Goal: Use online tool/utility: Utilize a website feature to perform a specific function

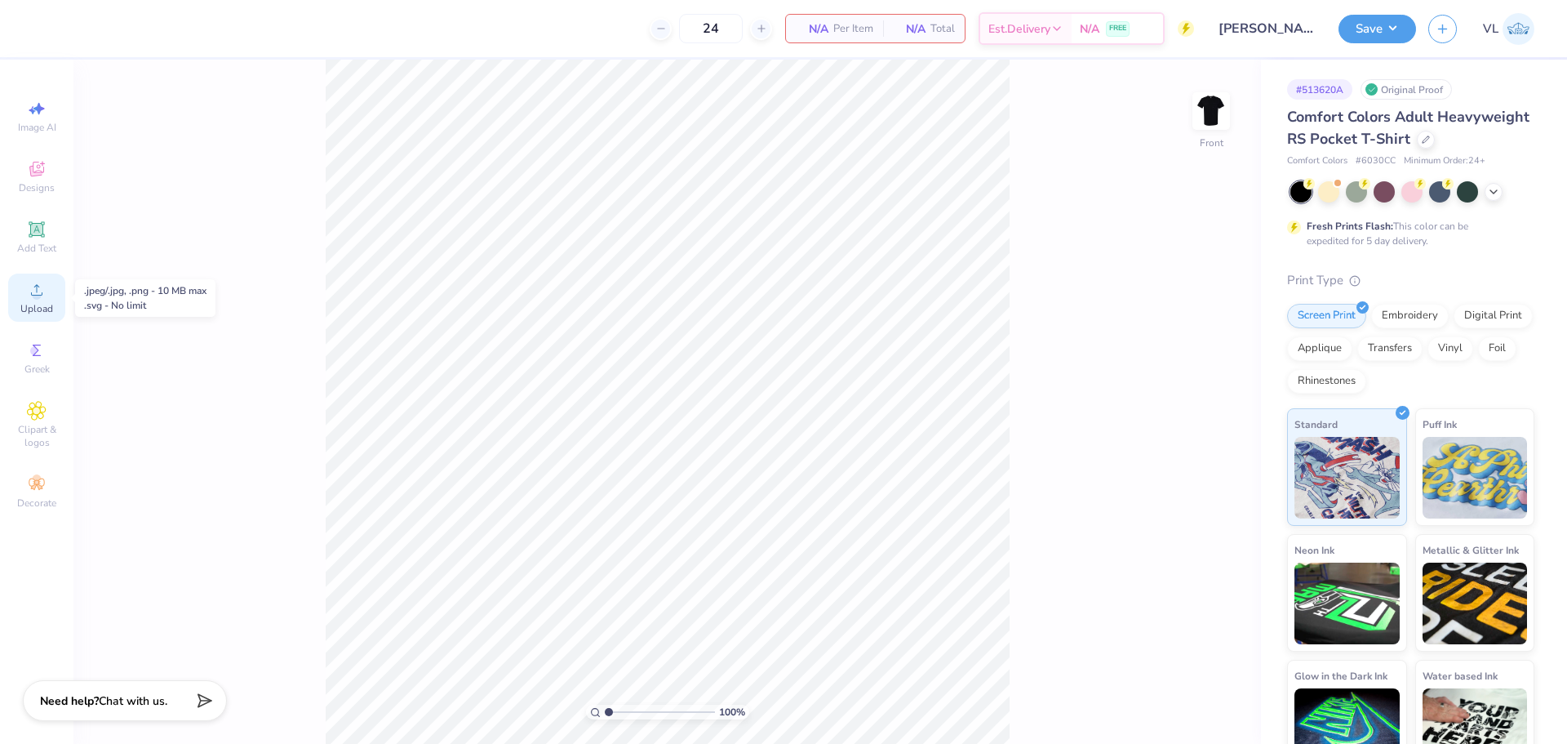
click at [37, 286] on icon at bounding box center [36, 289] width 11 height 11
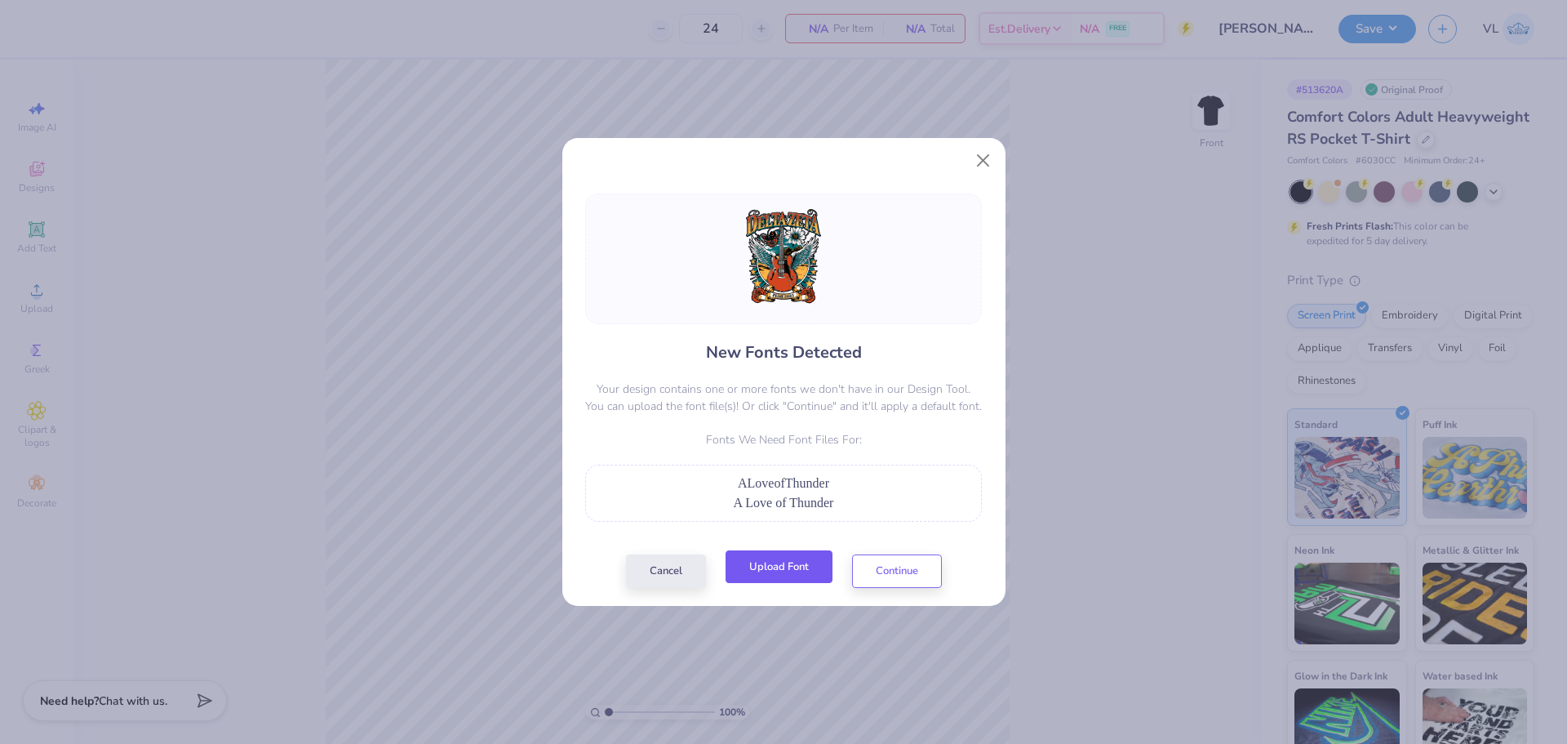
click at [822, 559] on button "Upload Font" at bounding box center [779, 566] width 107 height 33
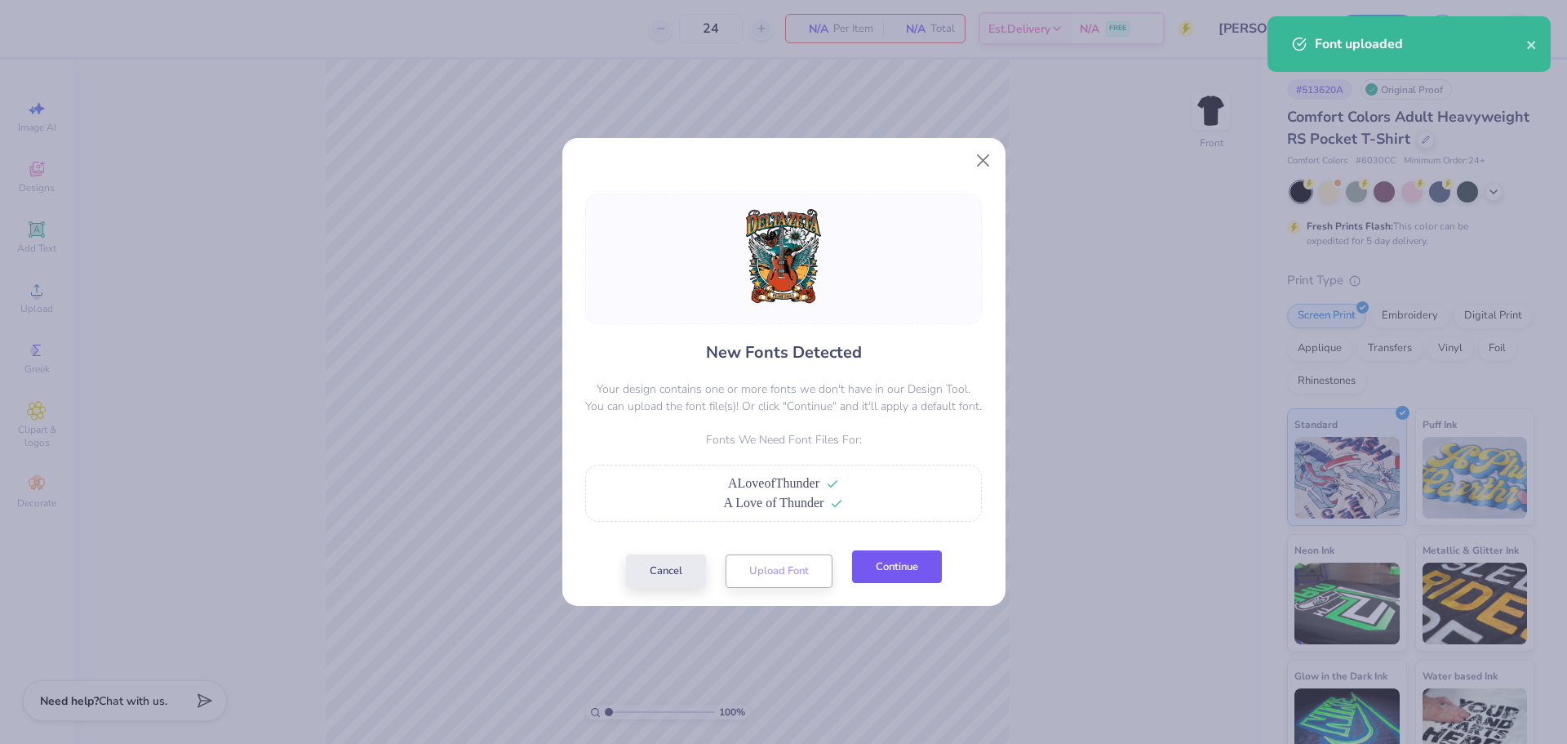
click at [887, 572] on button "Continue" at bounding box center [897, 566] width 90 height 33
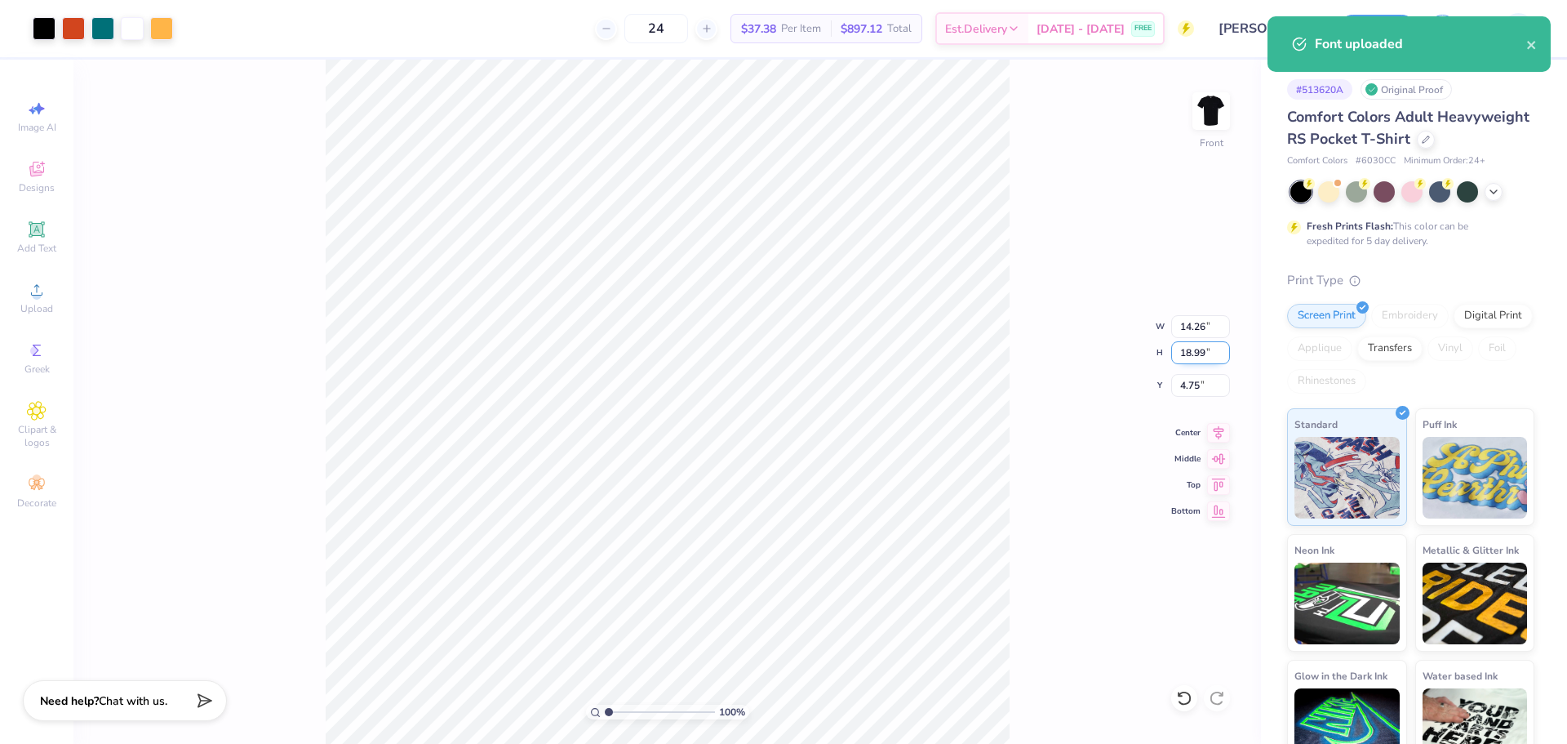
click at [1205, 349] on input "18.99" at bounding box center [1200, 352] width 59 height 23
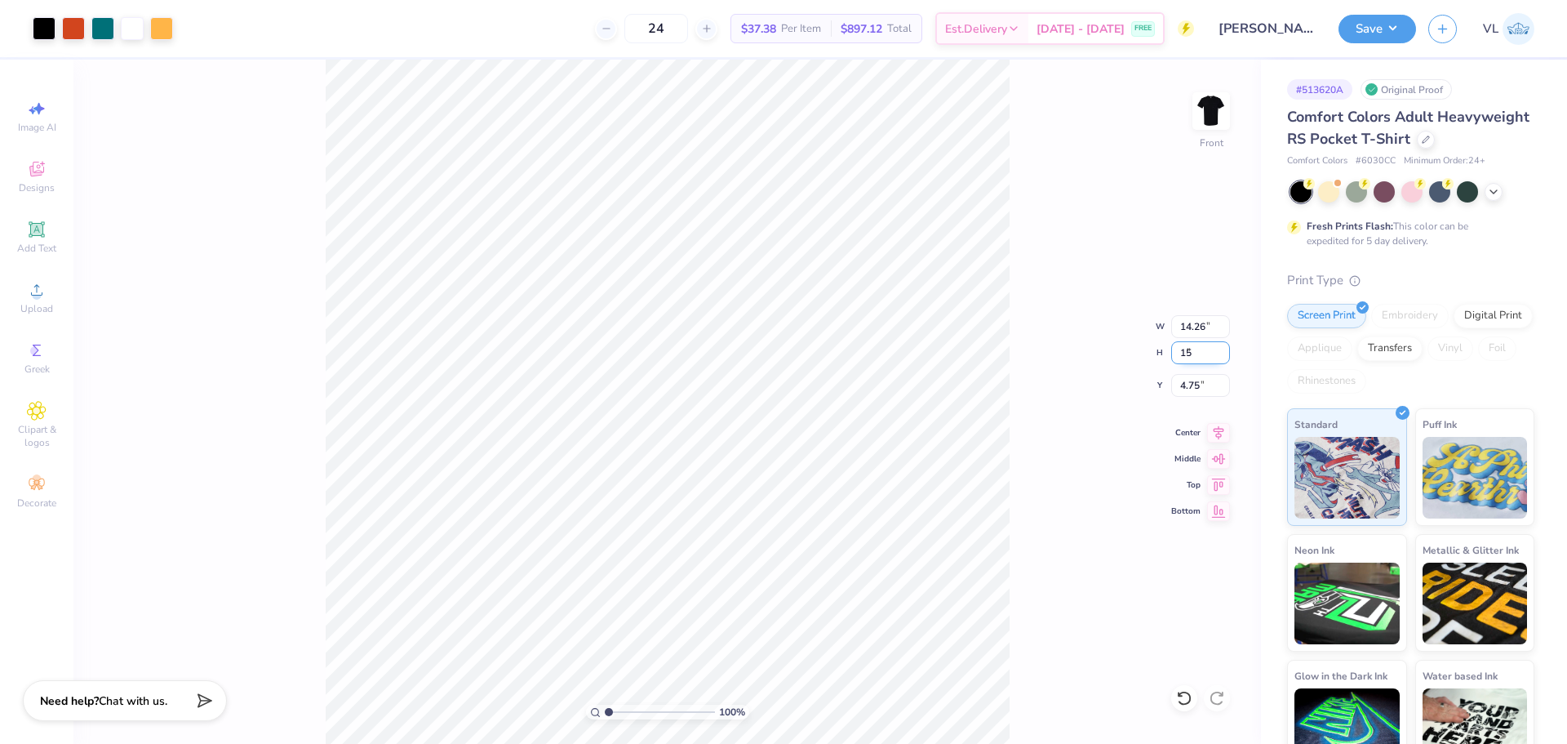
type input "15"
type input "11.26"
type input "15.00"
type input "3.00"
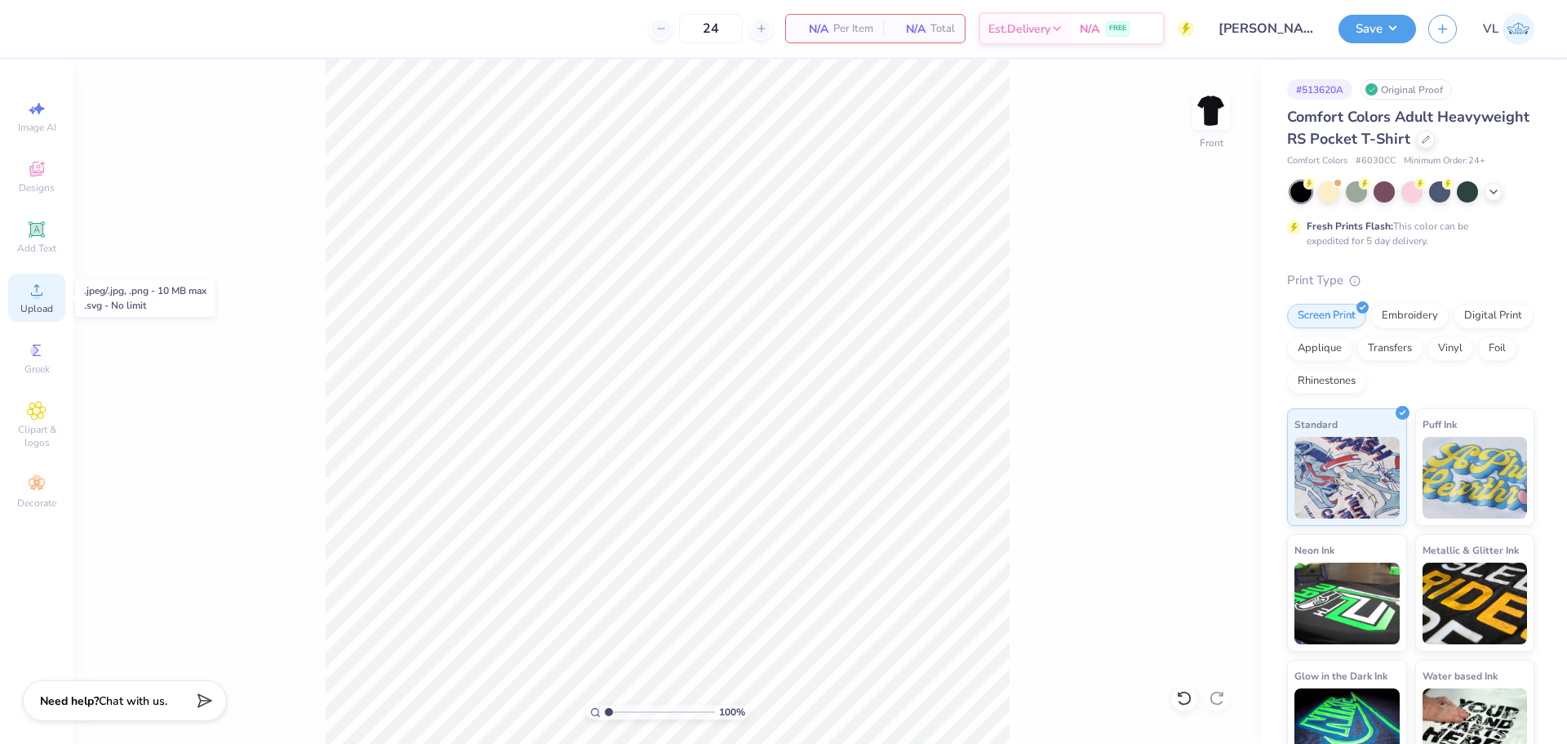
click at [26, 295] on div "Upload" at bounding box center [36, 297] width 57 height 48
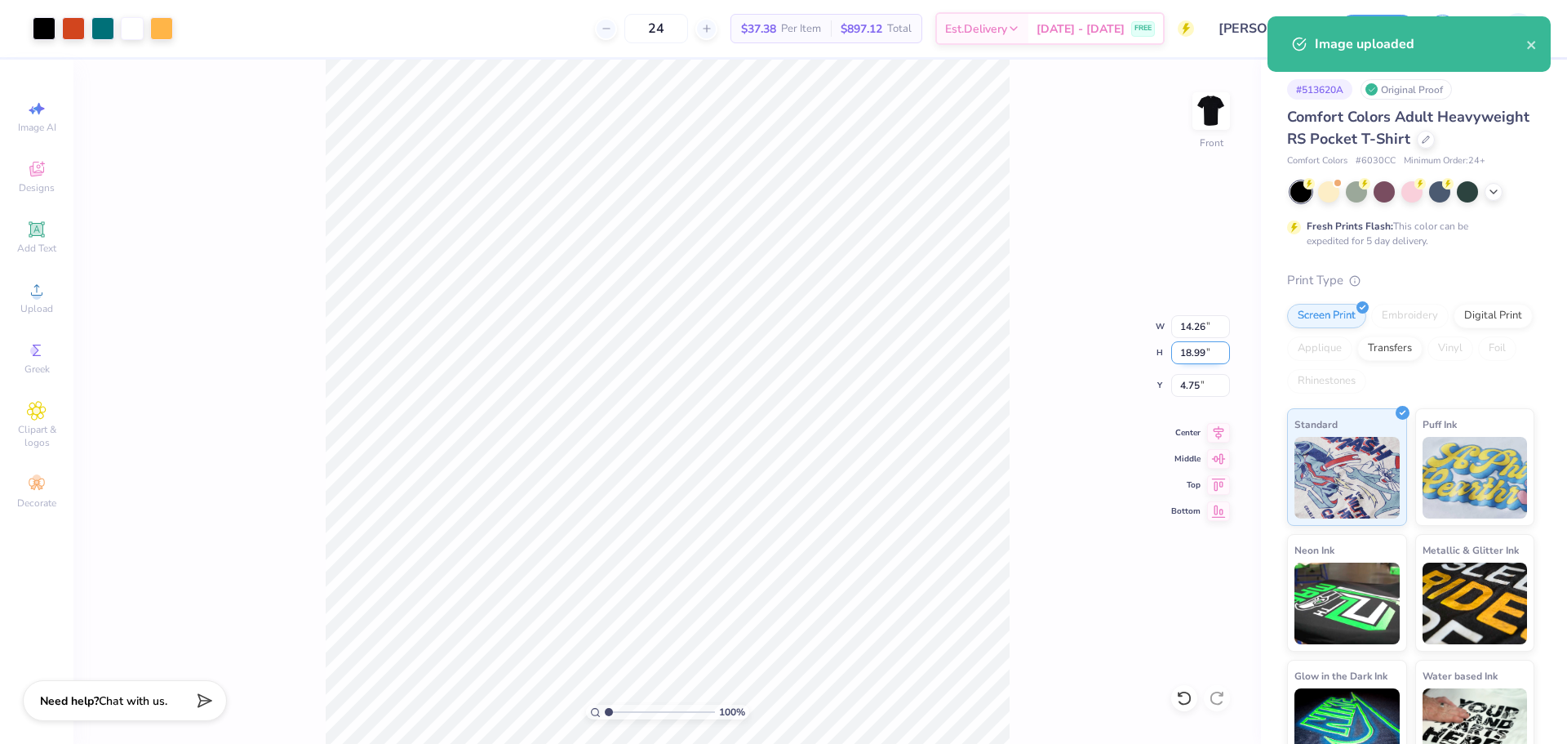
click at [1192, 348] on input "18.99" at bounding box center [1200, 352] width 59 height 23
type input "15"
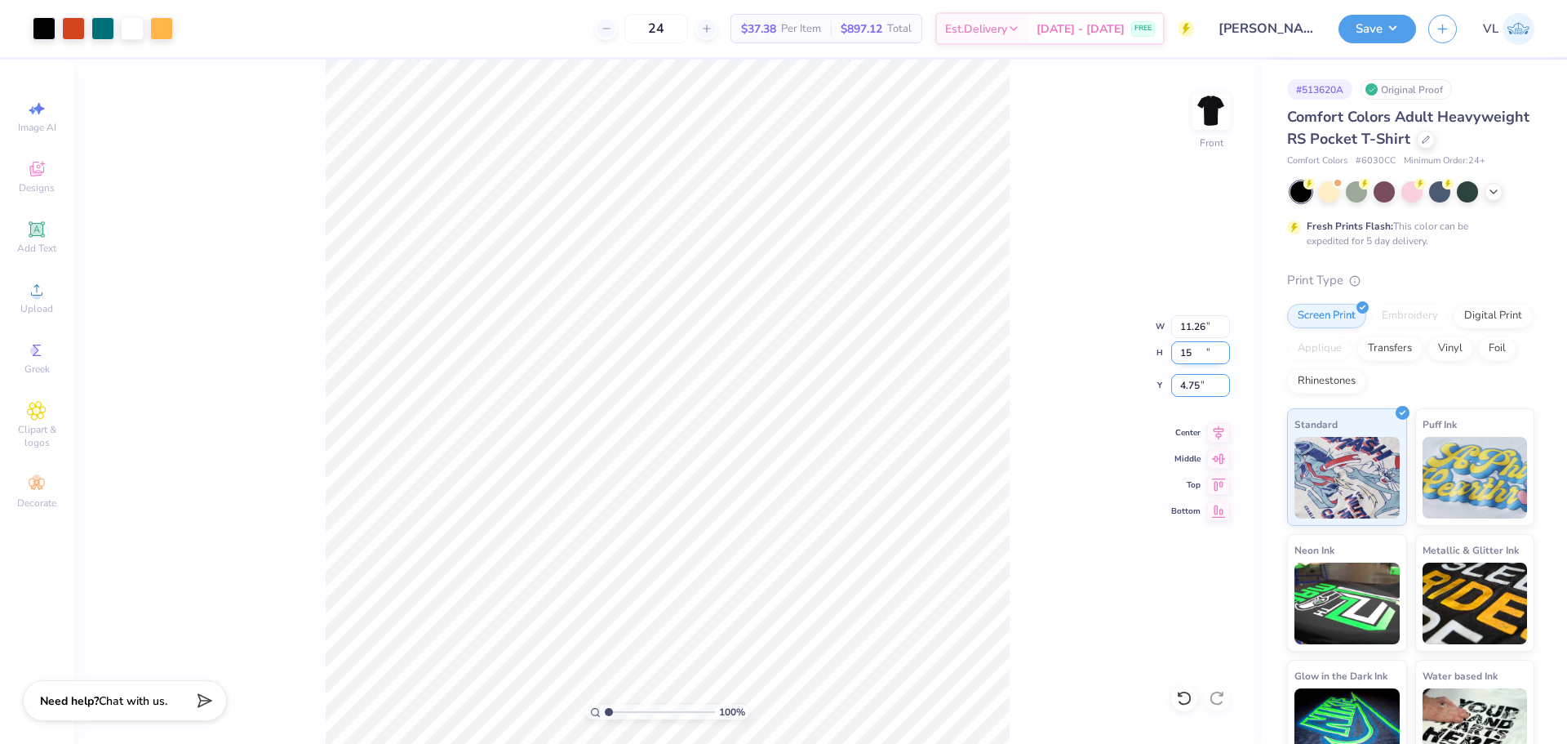
type input "11.26"
type input "15.00"
type input "3.00"
drag, startPoint x: 606, startPoint y: 710, endPoint x: 634, endPoint y: 709, distance: 28.6
type input "3.35"
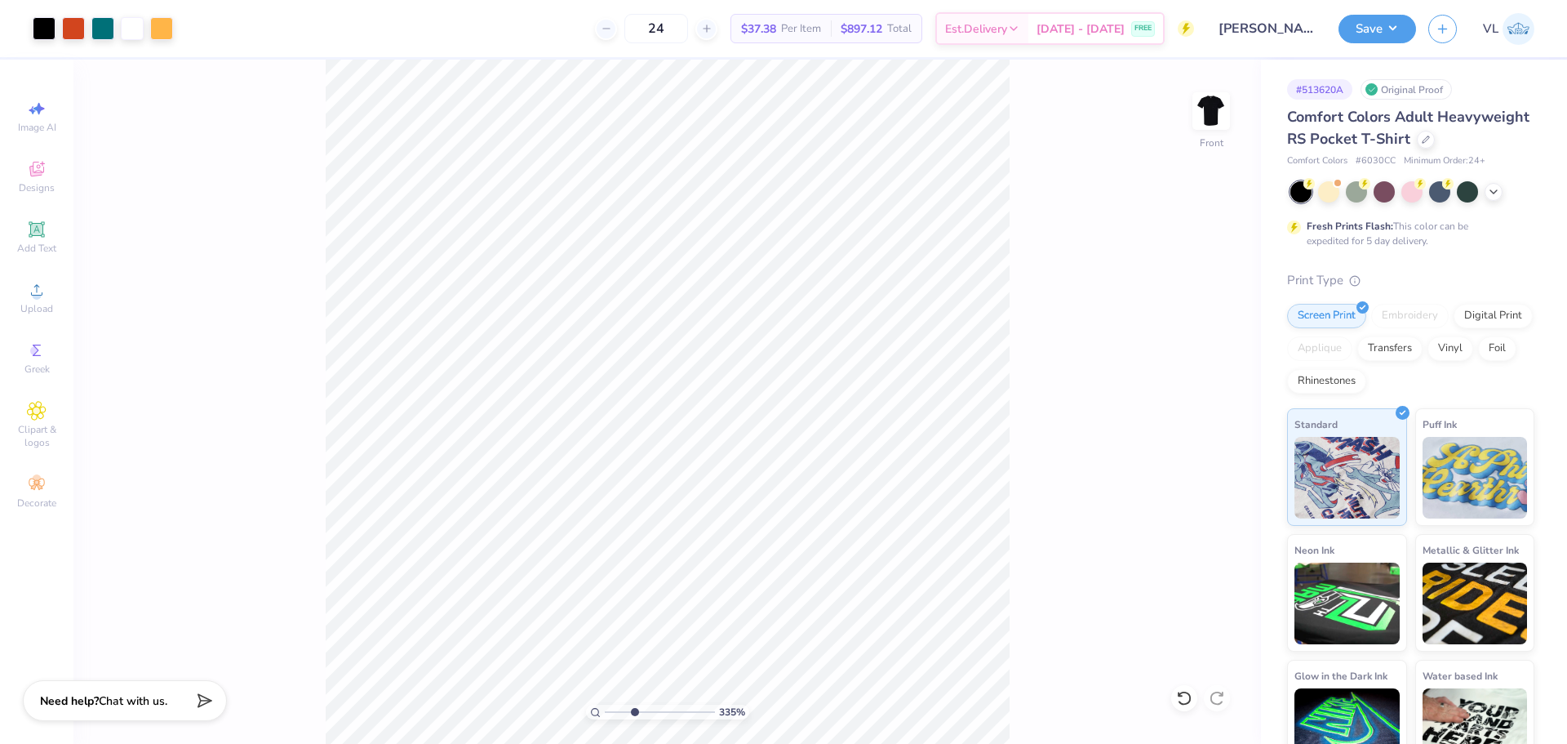
click at [634, 709] on input "range" at bounding box center [660, 711] width 110 height 15
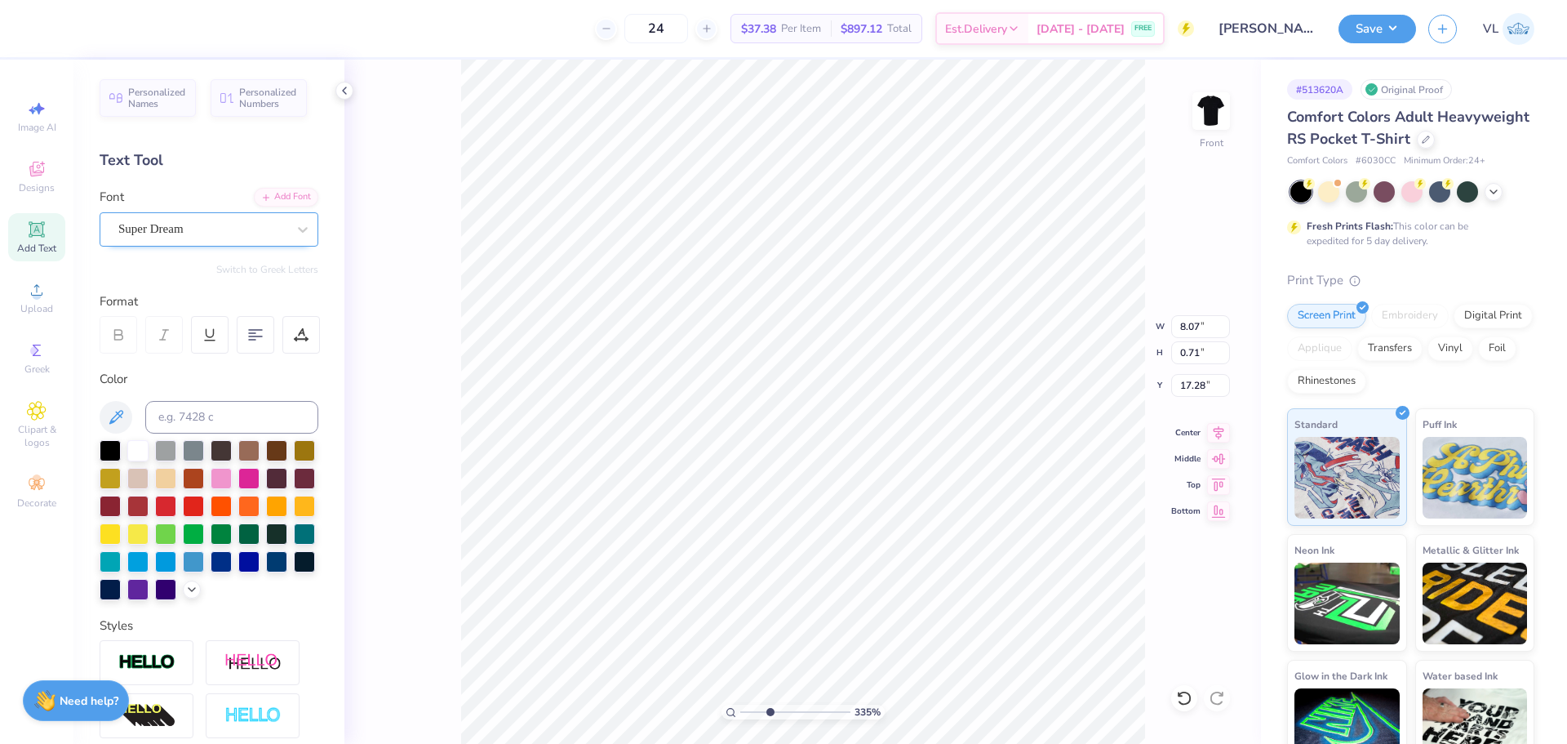
click at [234, 242] on div "Super Dream" at bounding box center [209, 229] width 219 height 34
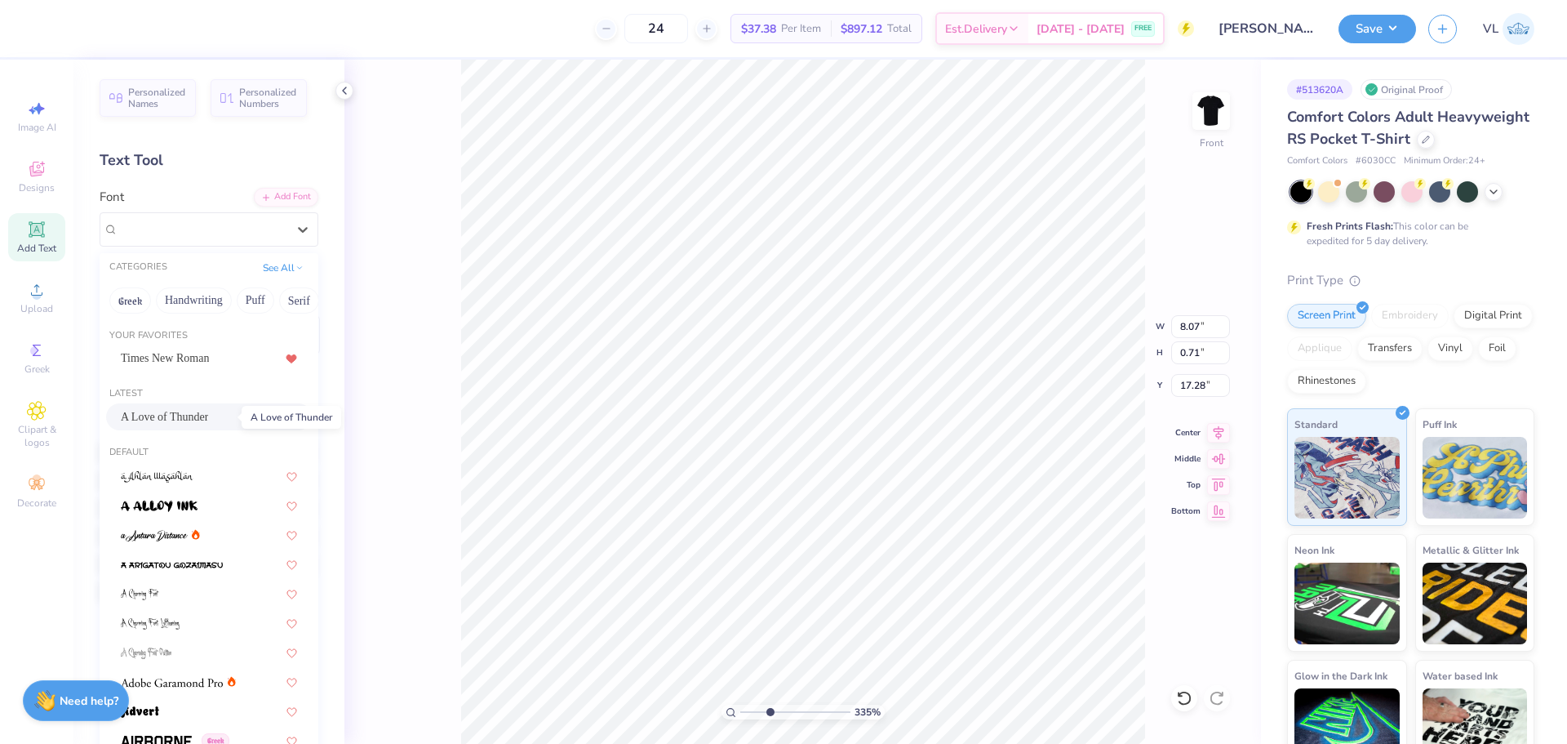
click at [208, 413] on span "A Love of Thunder" at bounding box center [164, 416] width 87 height 17
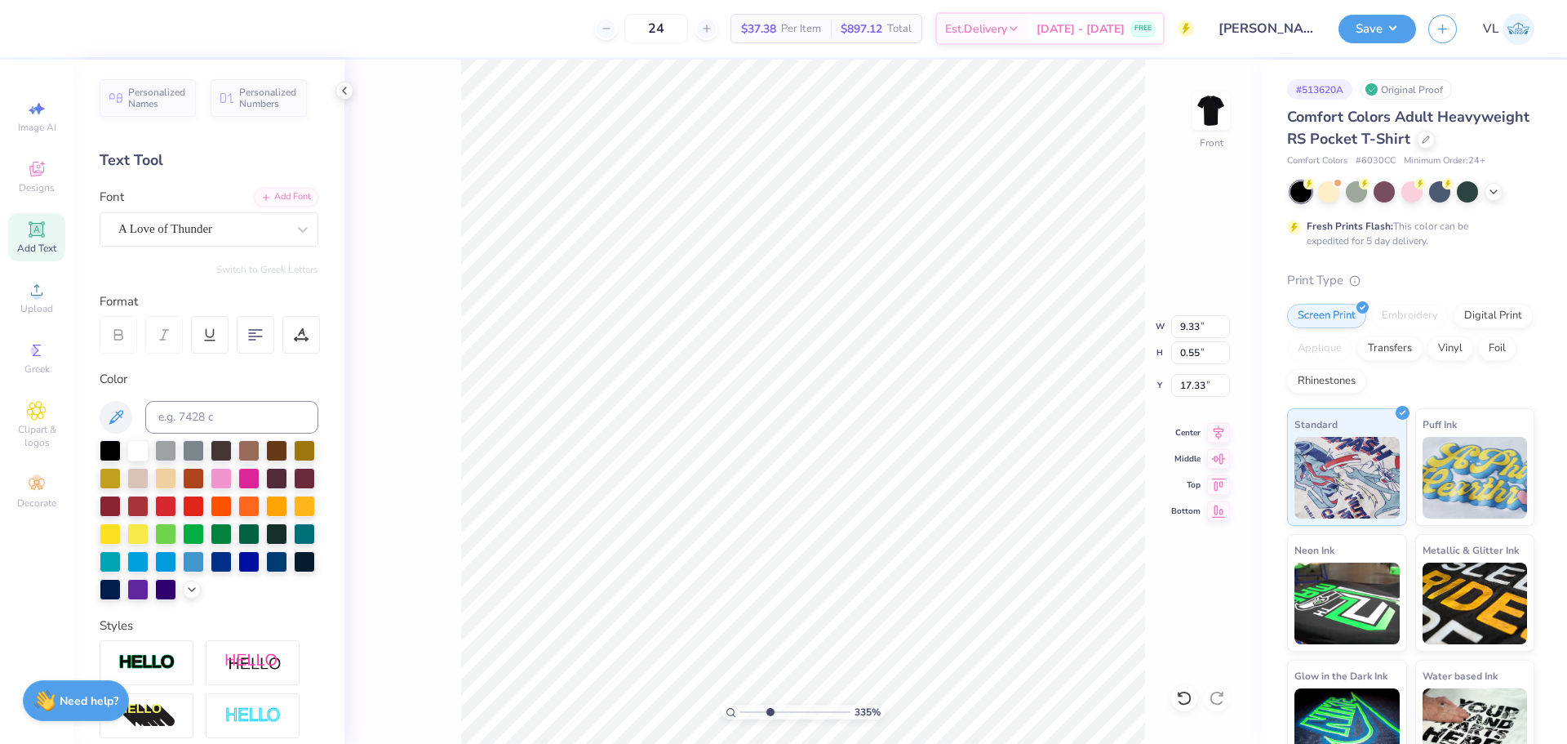
type input "9.33"
type input "0.55"
type input "17.33"
type input "1.79"
type input "0.32"
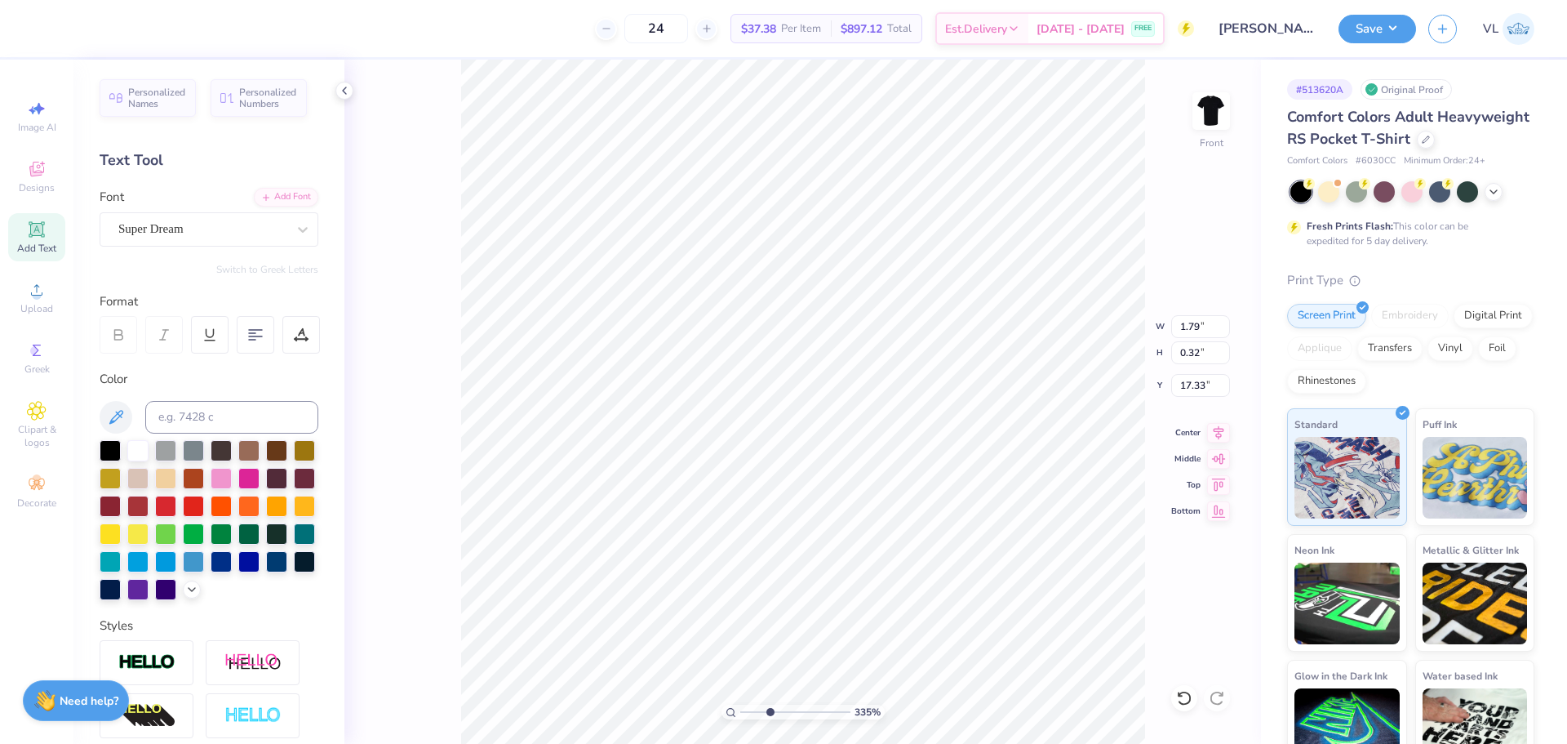
type input "16.70"
click at [233, 239] on div at bounding box center [202, 229] width 168 height 22
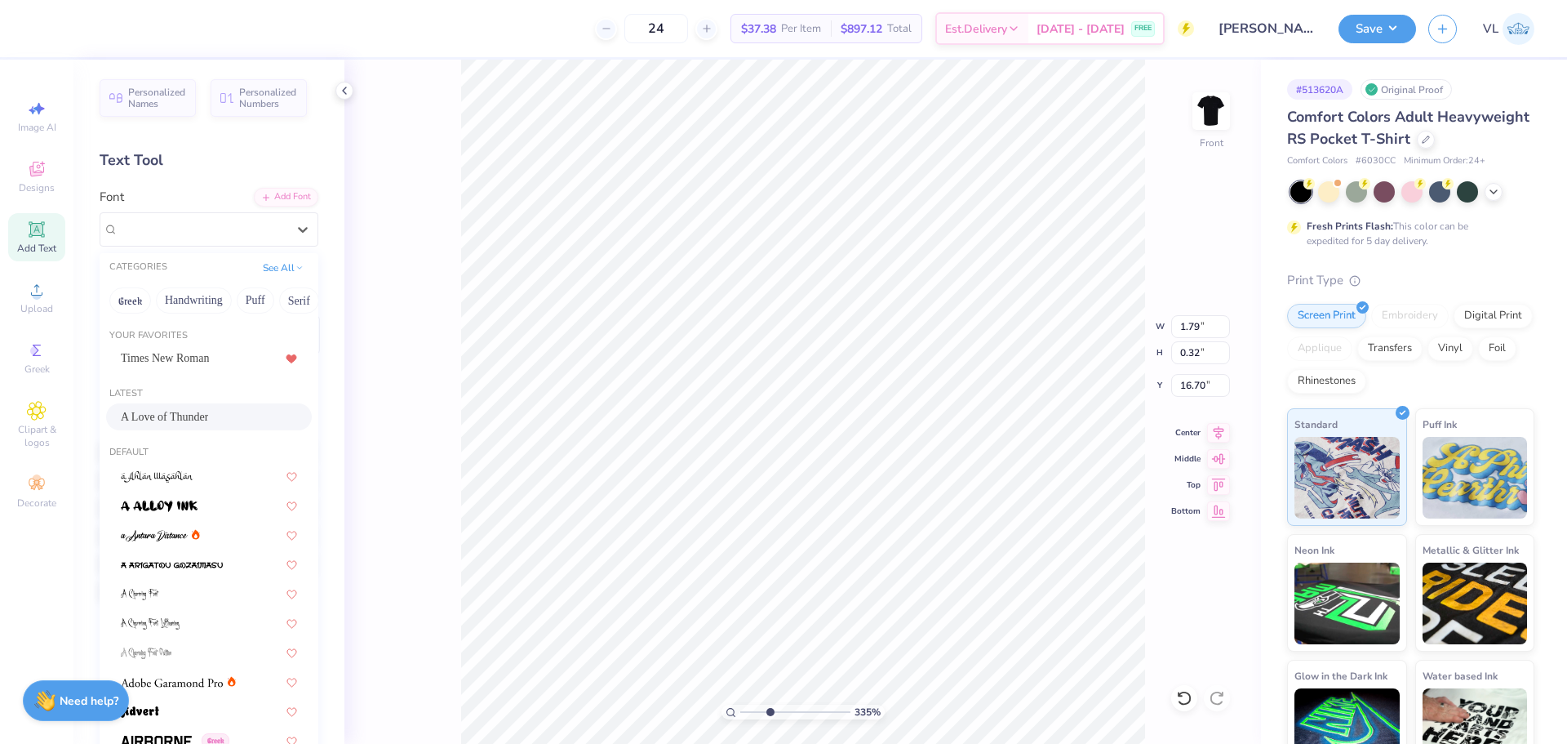
click at [208, 415] on span "A Love of Thunder" at bounding box center [164, 416] width 87 height 17
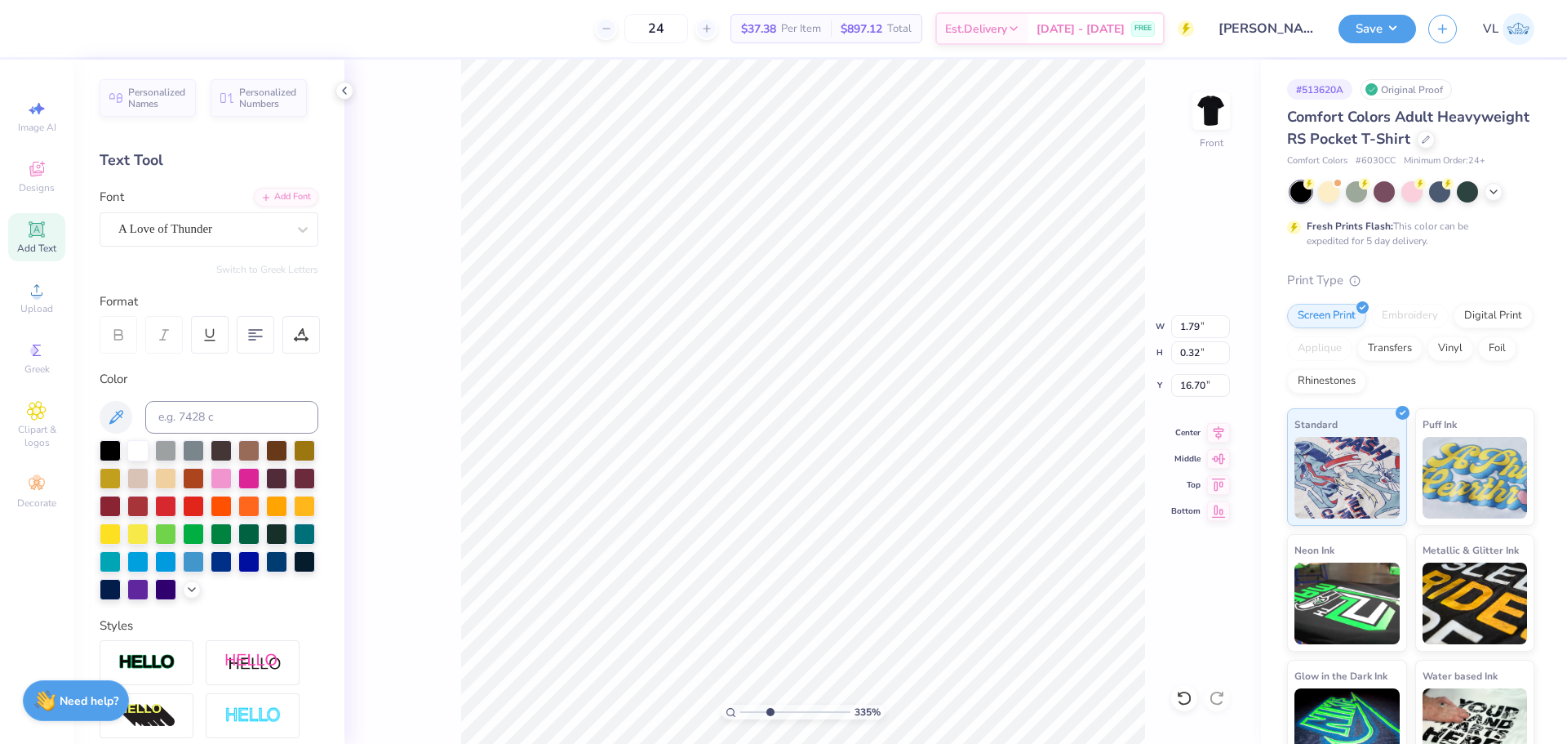
type input "1.78"
type input "0.31"
type input "16.73"
click at [303, 339] on icon at bounding box center [301, 339] width 12 height 0
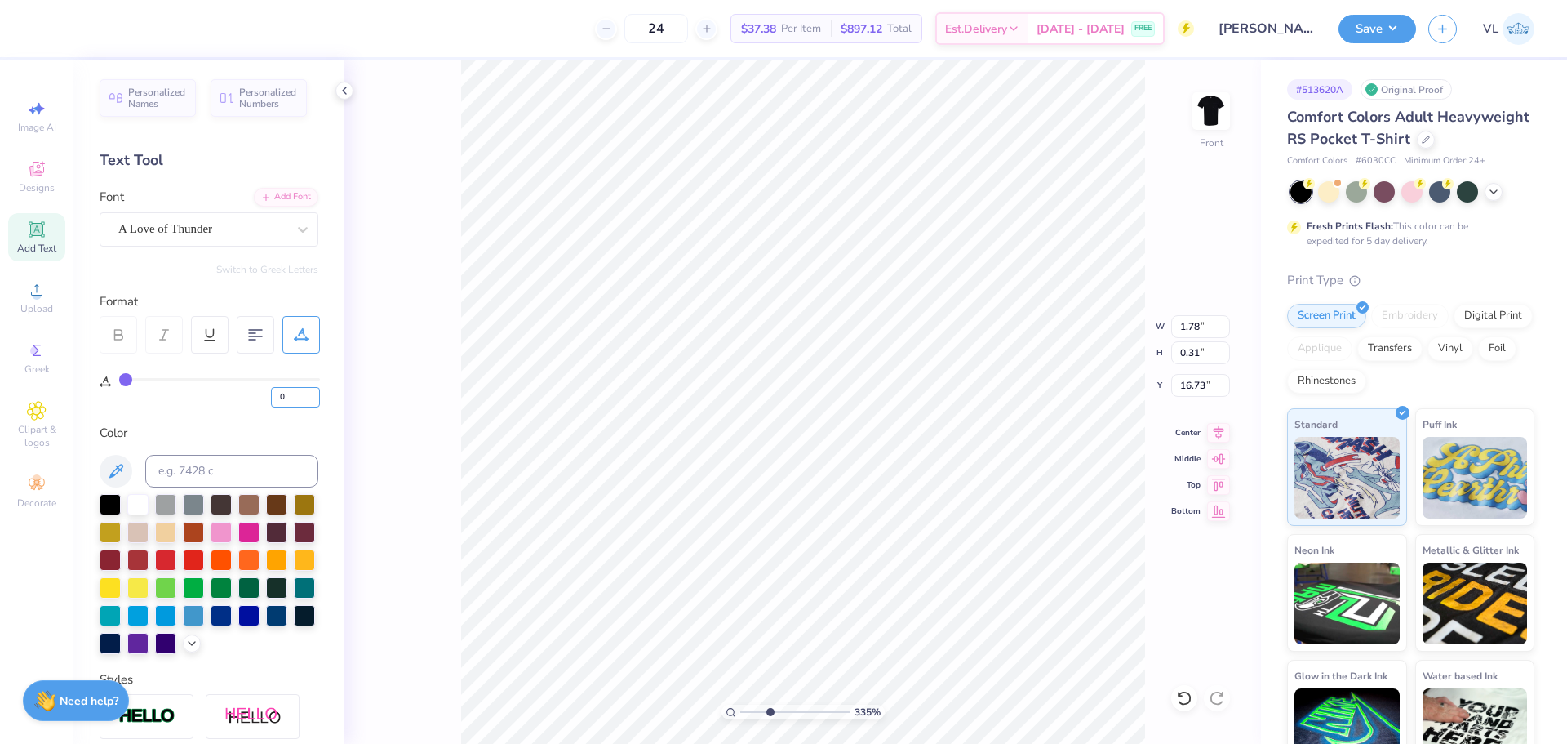
drag, startPoint x: 292, startPoint y: 398, endPoint x: 249, endPoint y: 394, distance: 43.5
click at [250, 394] on div "0" at bounding box center [219, 392] width 201 height 29
type input "5"
type input "1.94"
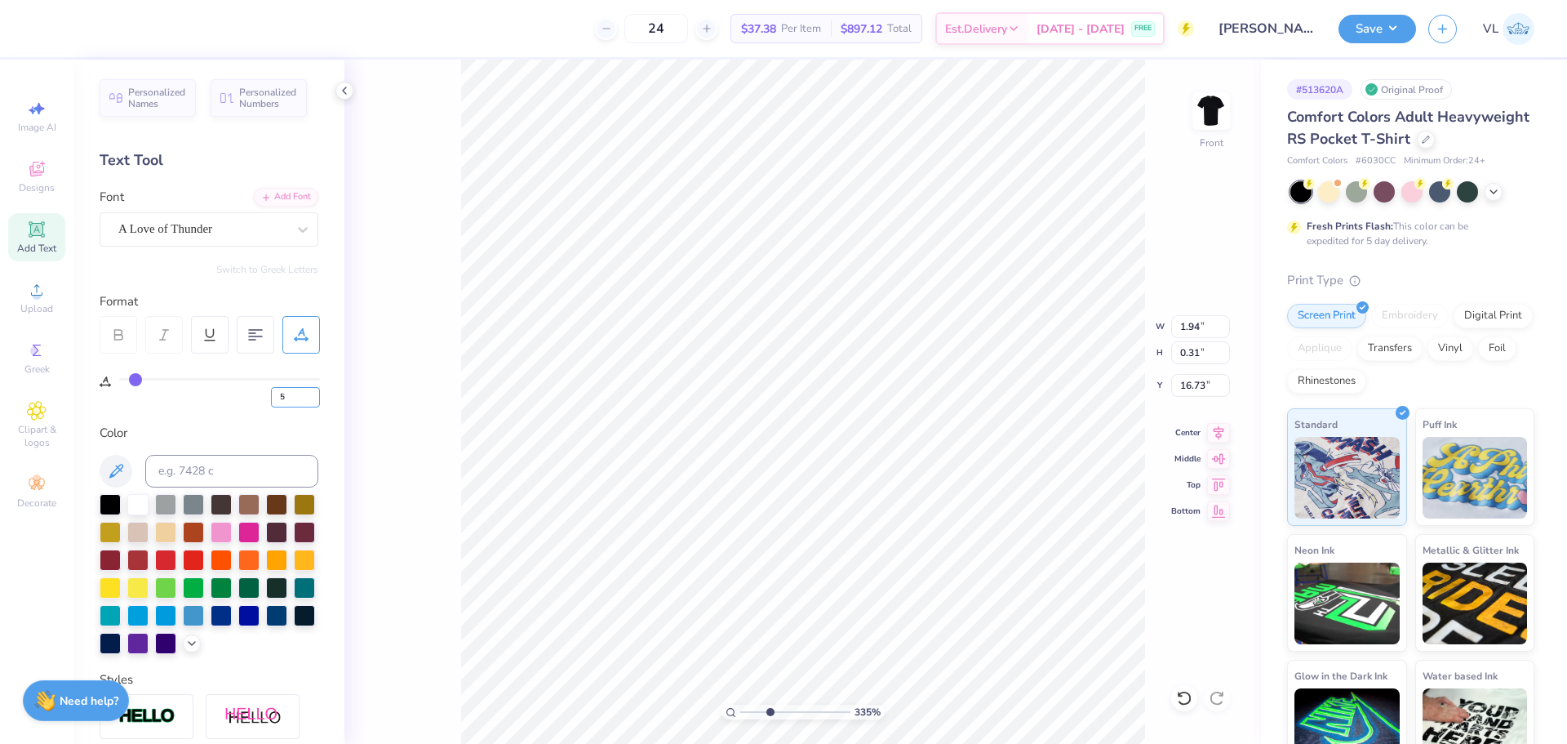
drag, startPoint x: 293, startPoint y: 394, endPoint x: 148, endPoint y: 380, distance: 146.0
click at [157, 384] on div "5" at bounding box center [219, 392] width 201 height 29
type input "10"
type input "2.10"
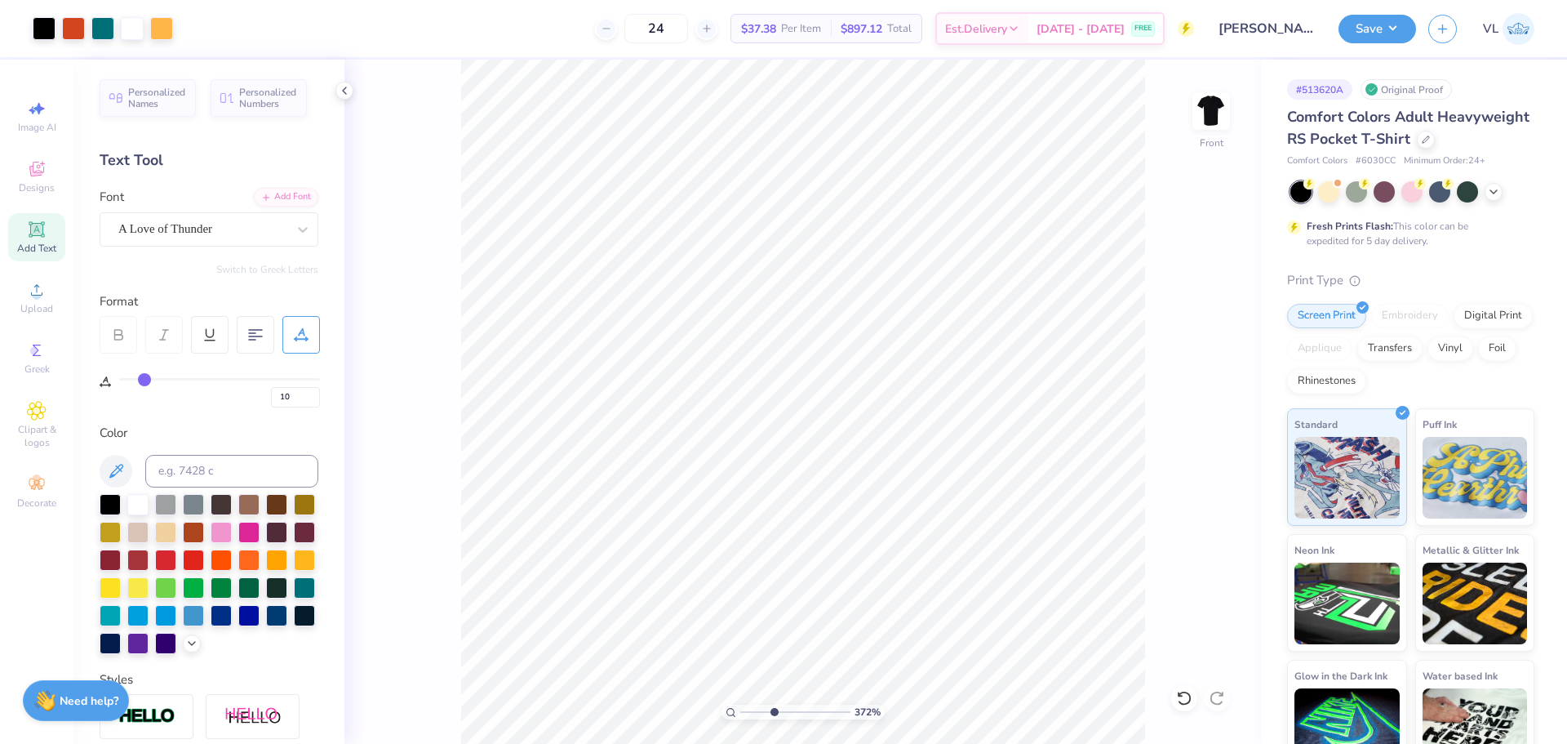
drag, startPoint x: 774, startPoint y: 707, endPoint x: 761, endPoint y: 709, distance: 13.3
click at [758, 709] on input "range" at bounding box center [795, 711] width 110 height 15
drag, startPoint x: 770, startPoint y: 709, endPoint x: 759, endPoint y: 709, distance: 10.6
click at [759, 709] on input "range" at bounding box center [795, 711] width 110 height 15
drag, startPoint x: 757, startPoint y: 707, endPoint x: 741, endPoint y: 708, distance: 15.6
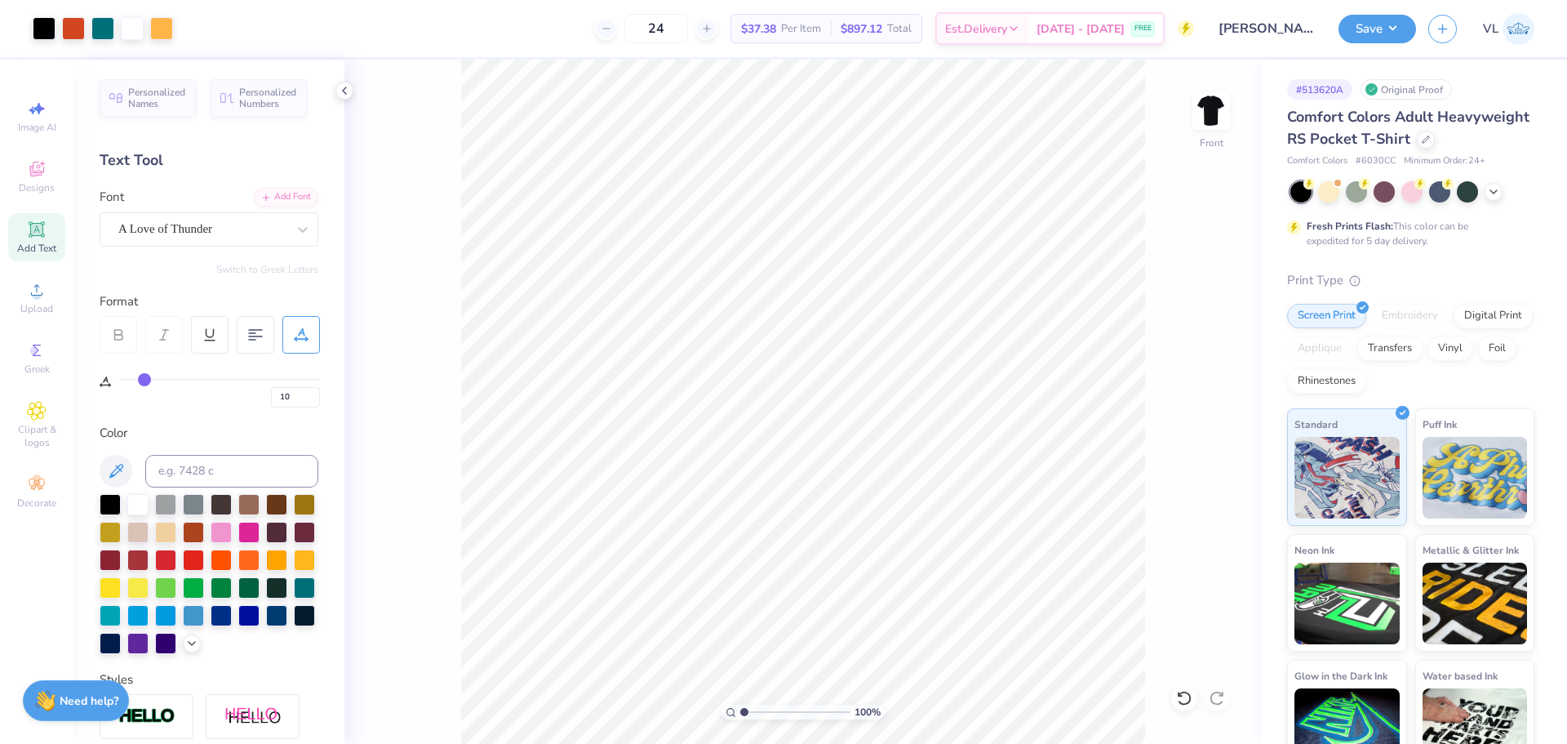
type input "1"
click at [741, 708] on input "range" at bounding box center [795, 711] width 110 height 15
click at [1216, 432] on icon at bounding box center [1219, 430] width 11 height 14
type input "0"
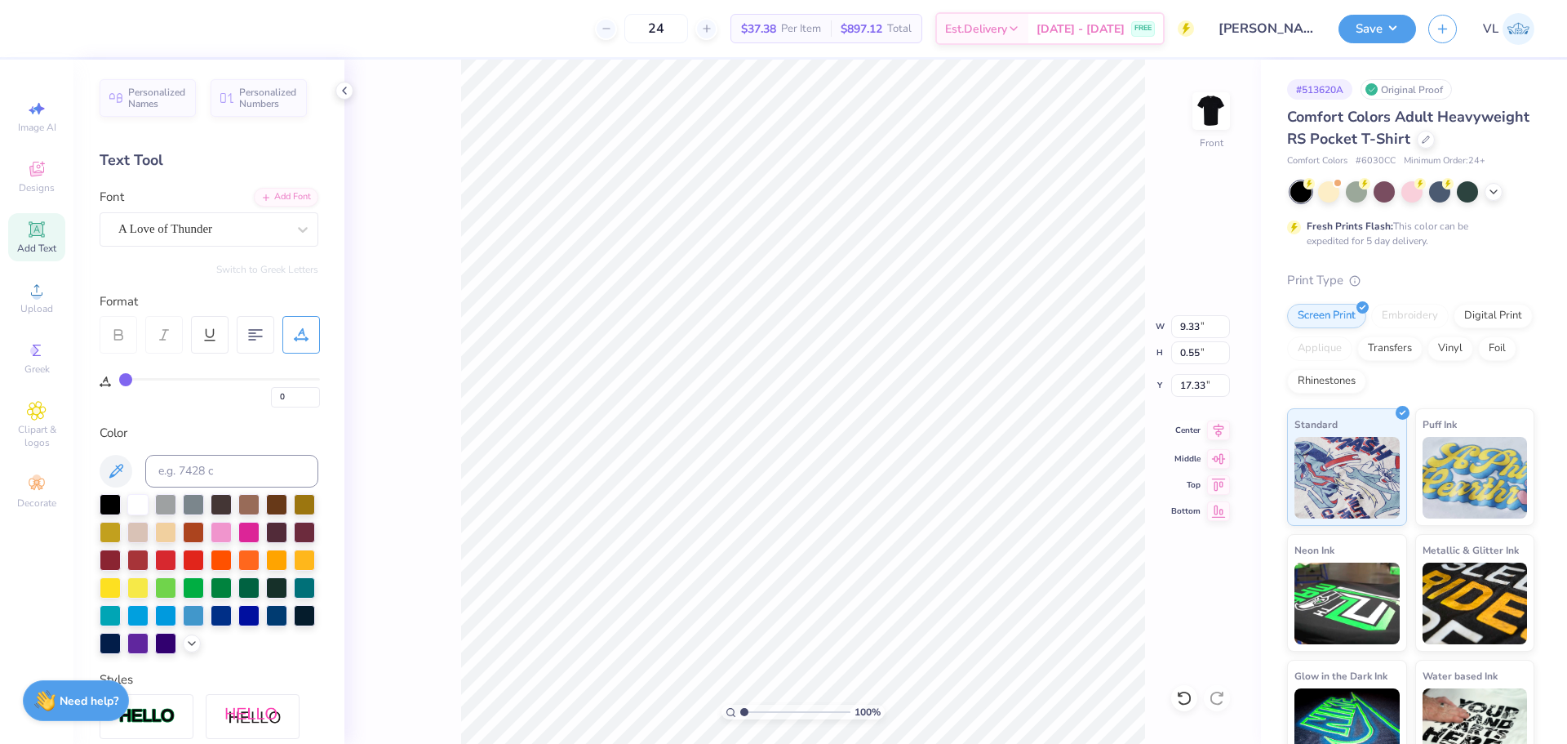
click at [1222, 429] on icon at bounding box center [1219, 430] width 11 height 14
type input "10"
click at [1212, 433] on icon at bounding box center [1218, 430] width 23 height 20
click at [1204, 360] on input "14.88" at bounding box center [1200, 352] width 59 height 23
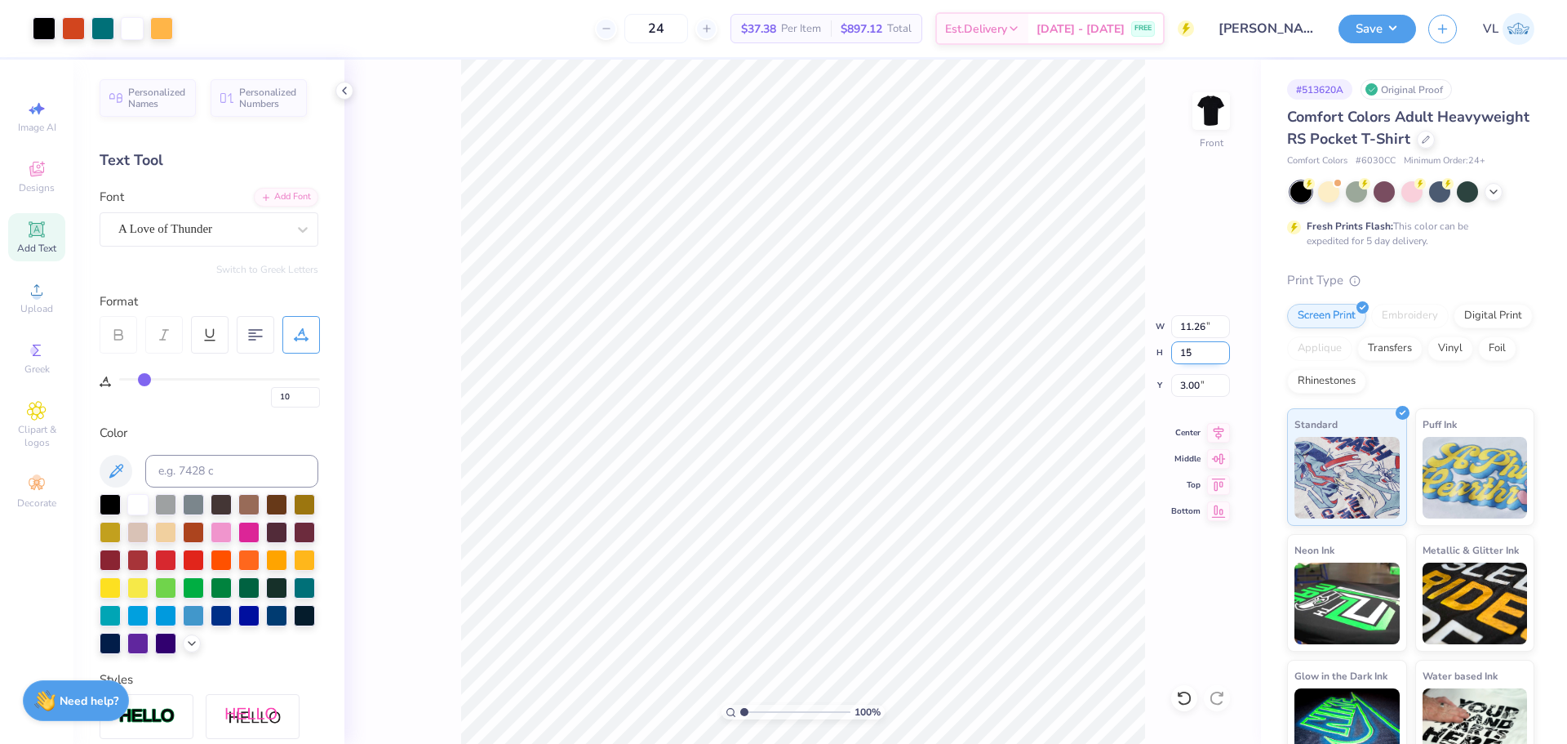
type input "15"
type input "11.35"
type input "15.00"
type input "2.94"
click at [1218, 113] on img at bounding box center [1211, 110] width 65 height 65
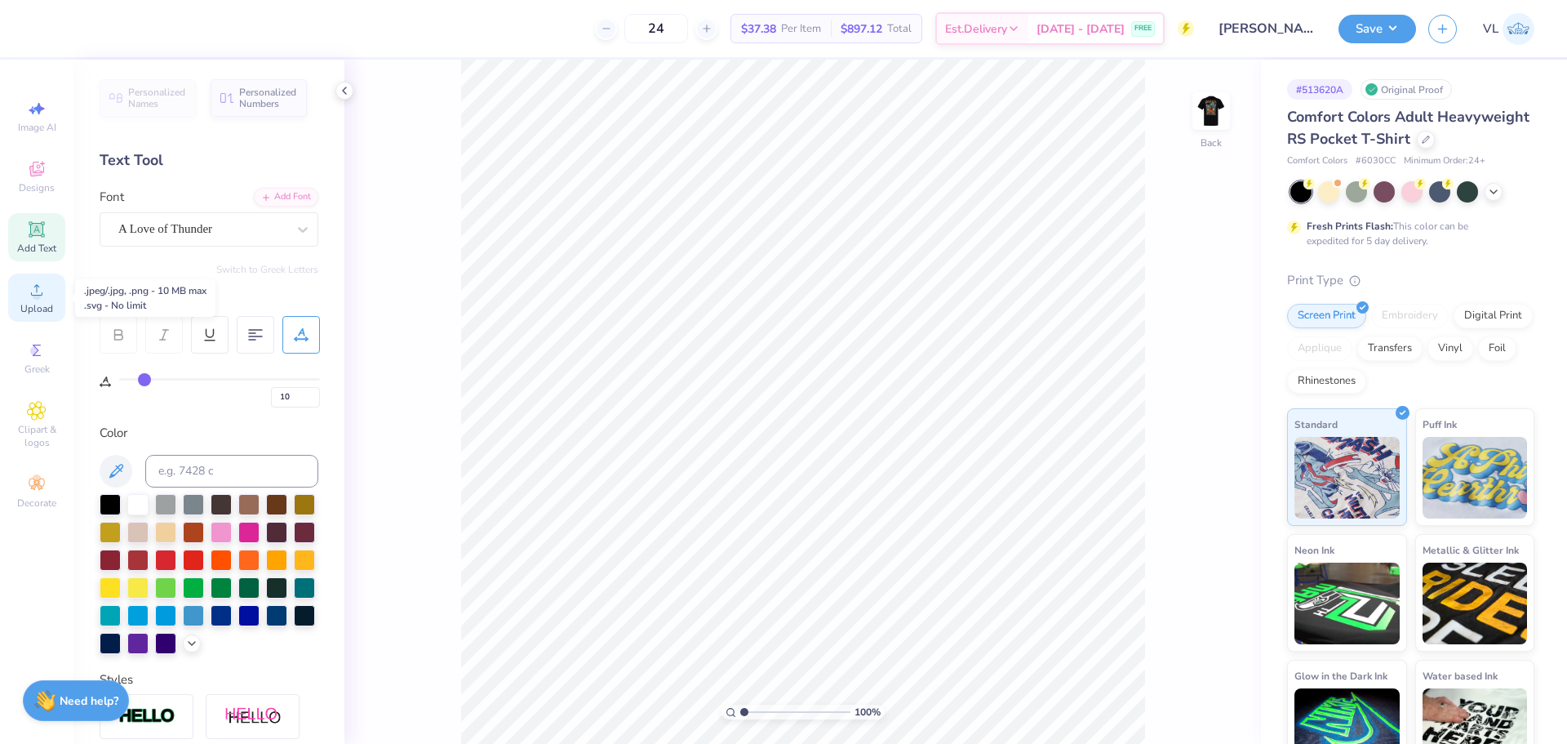
click at [53, 294] on div "Upload" at bounding box center [36, 297] width 57 height 48
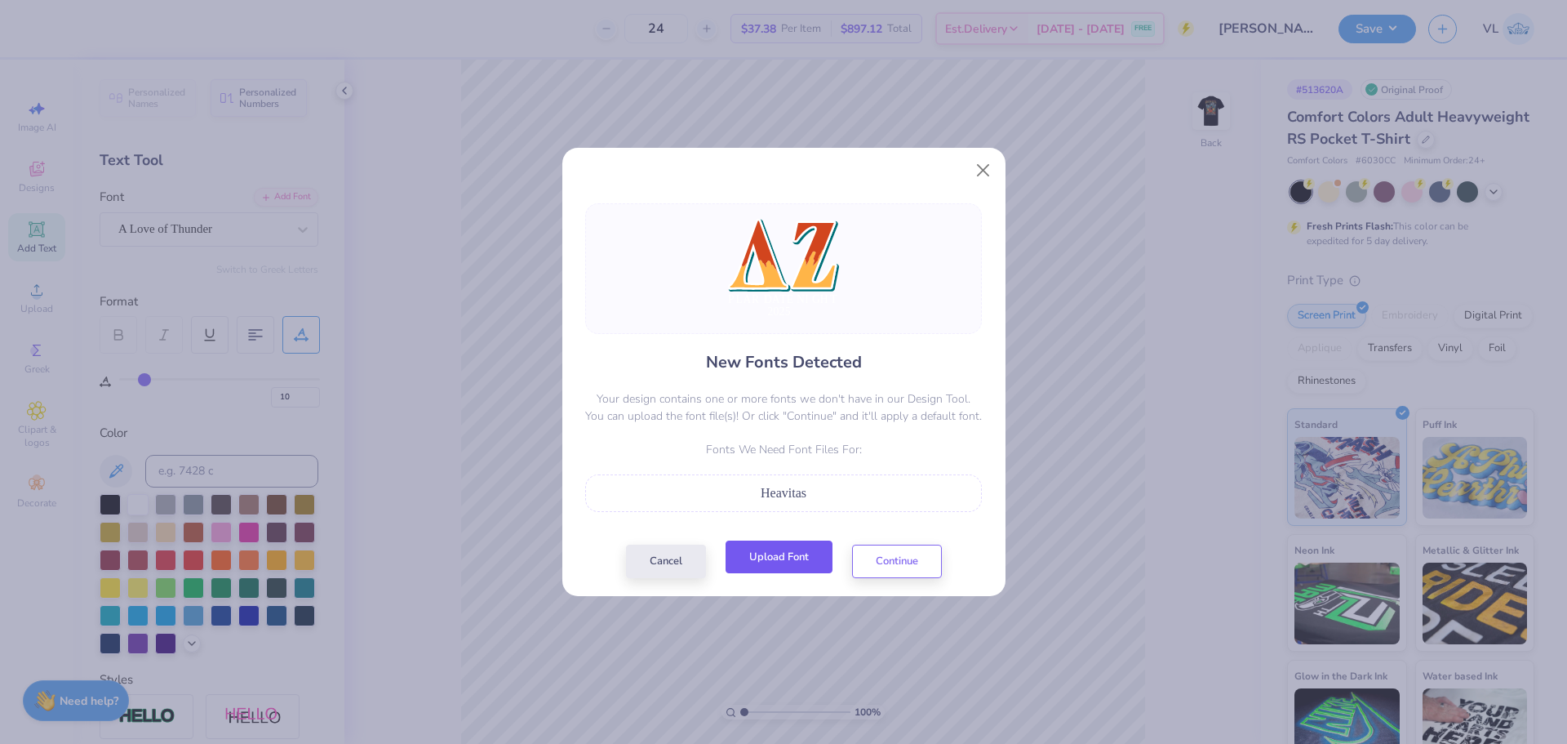
click at [797, 545] on button "Upload Font" at bounding box center [779, 556] width 107 height 33
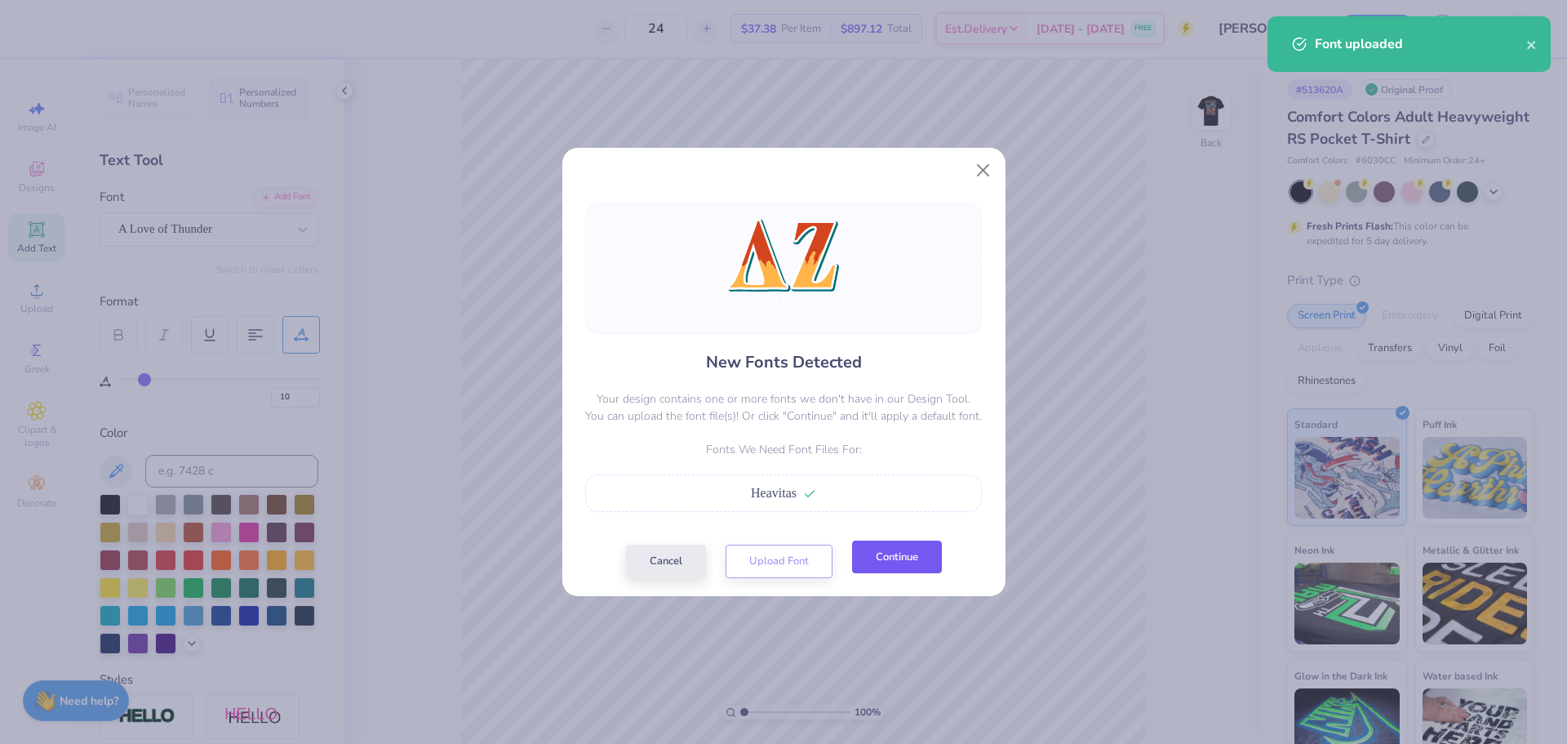
click at [904, 574] on button "Continue" at bounding box center [897, 556] width 90 height 33
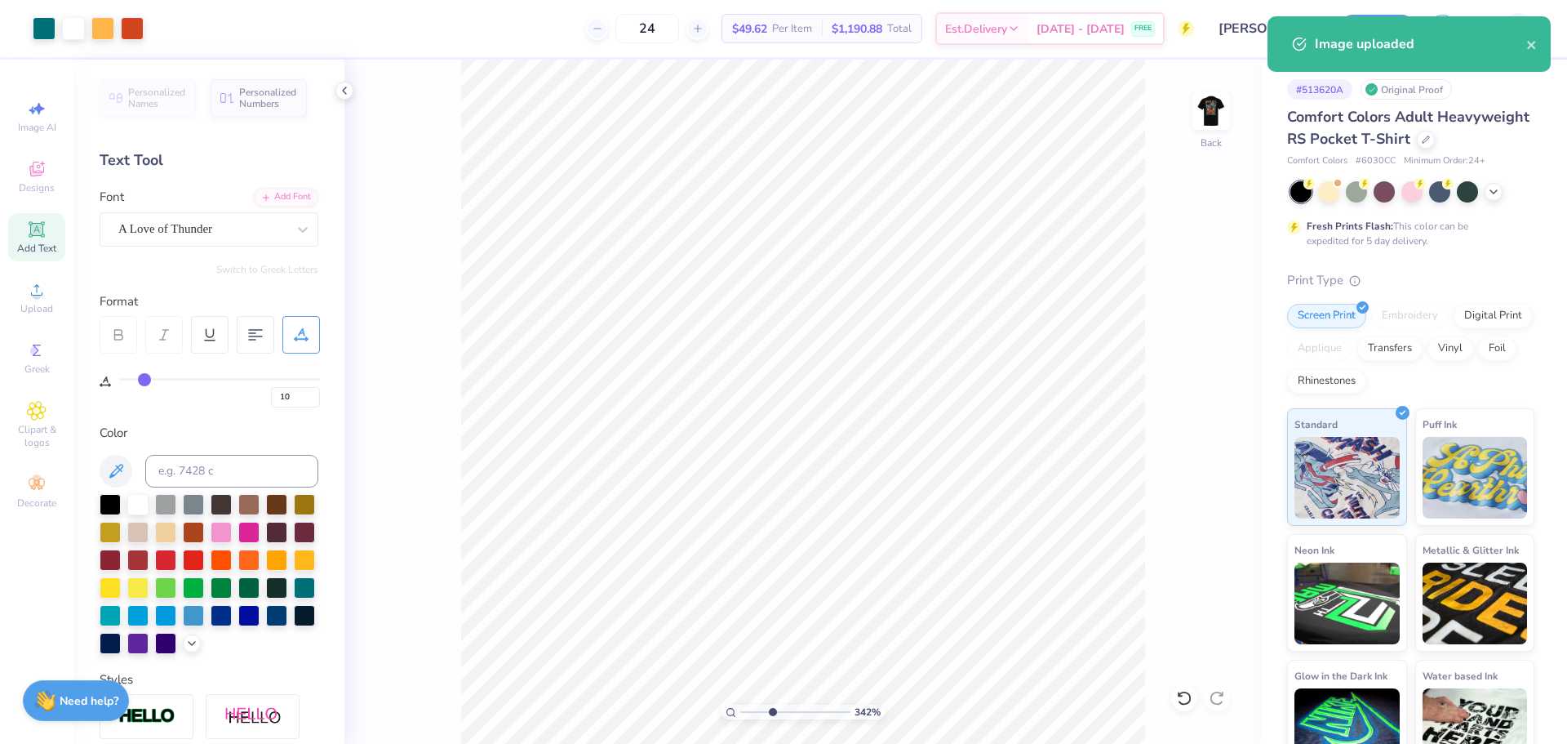
drag, startPoint x: 751, startPoint y: 717, endPoint x: 774, endPoint y: 705, distance: 25.6
type input "3.64"
click at [773, 713] on input "range" at bounding box center [795, 711] width 110 height 15
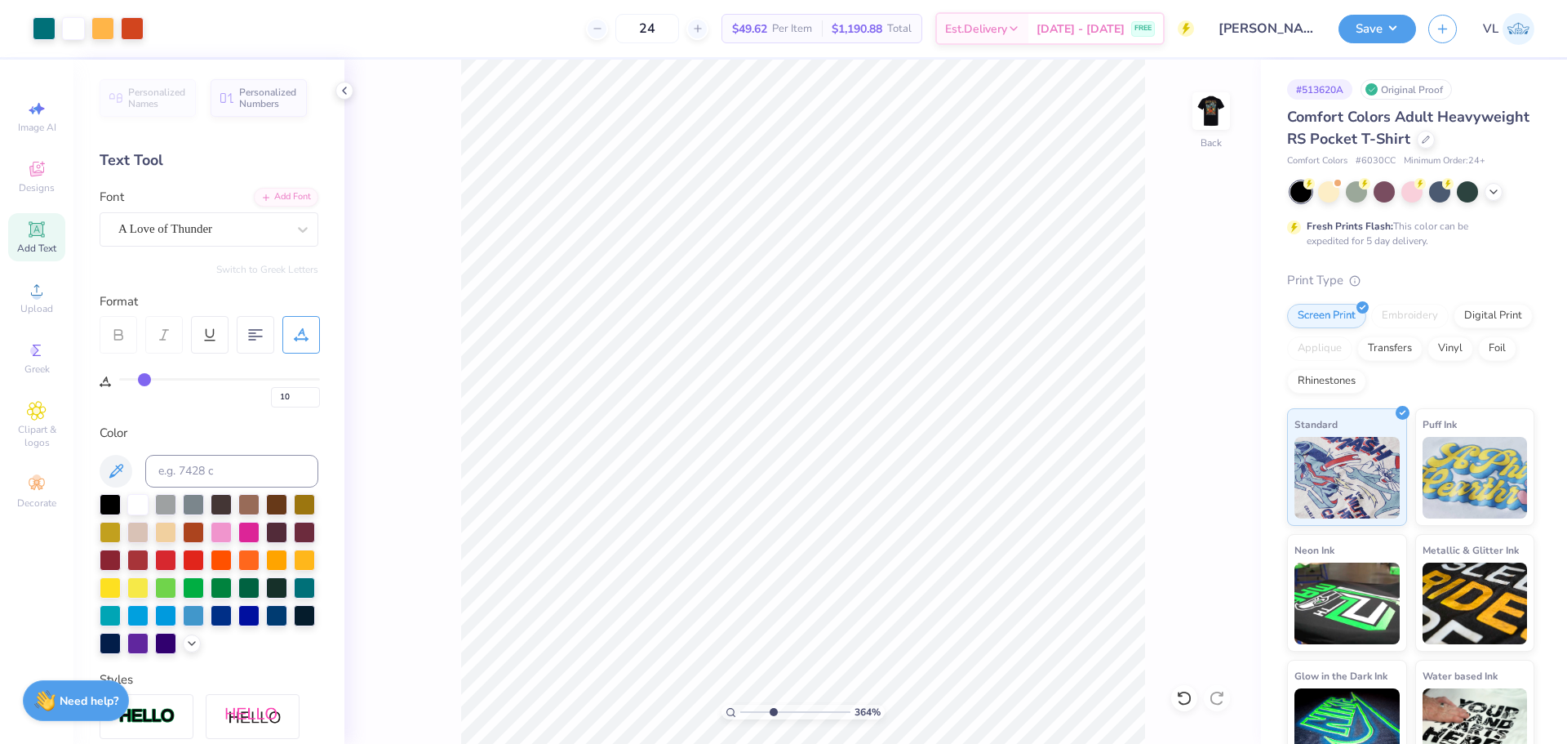
type input "0"
click at [295, 234] on icon at bounding box center [303, 229] width 16 height 16
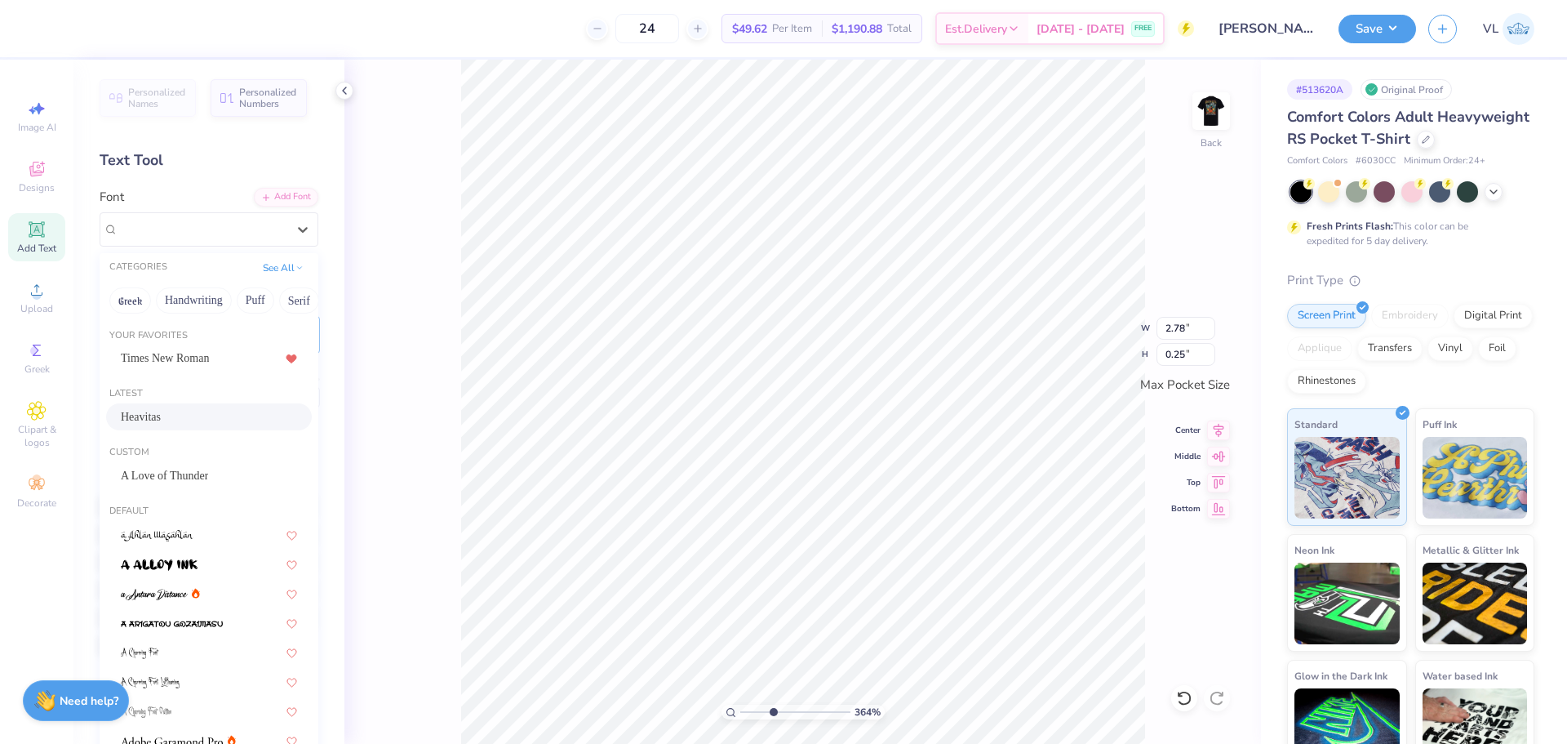
click at [202, 413] on div "Heavitas" at bounding box center [209, 416] width 176 height 17
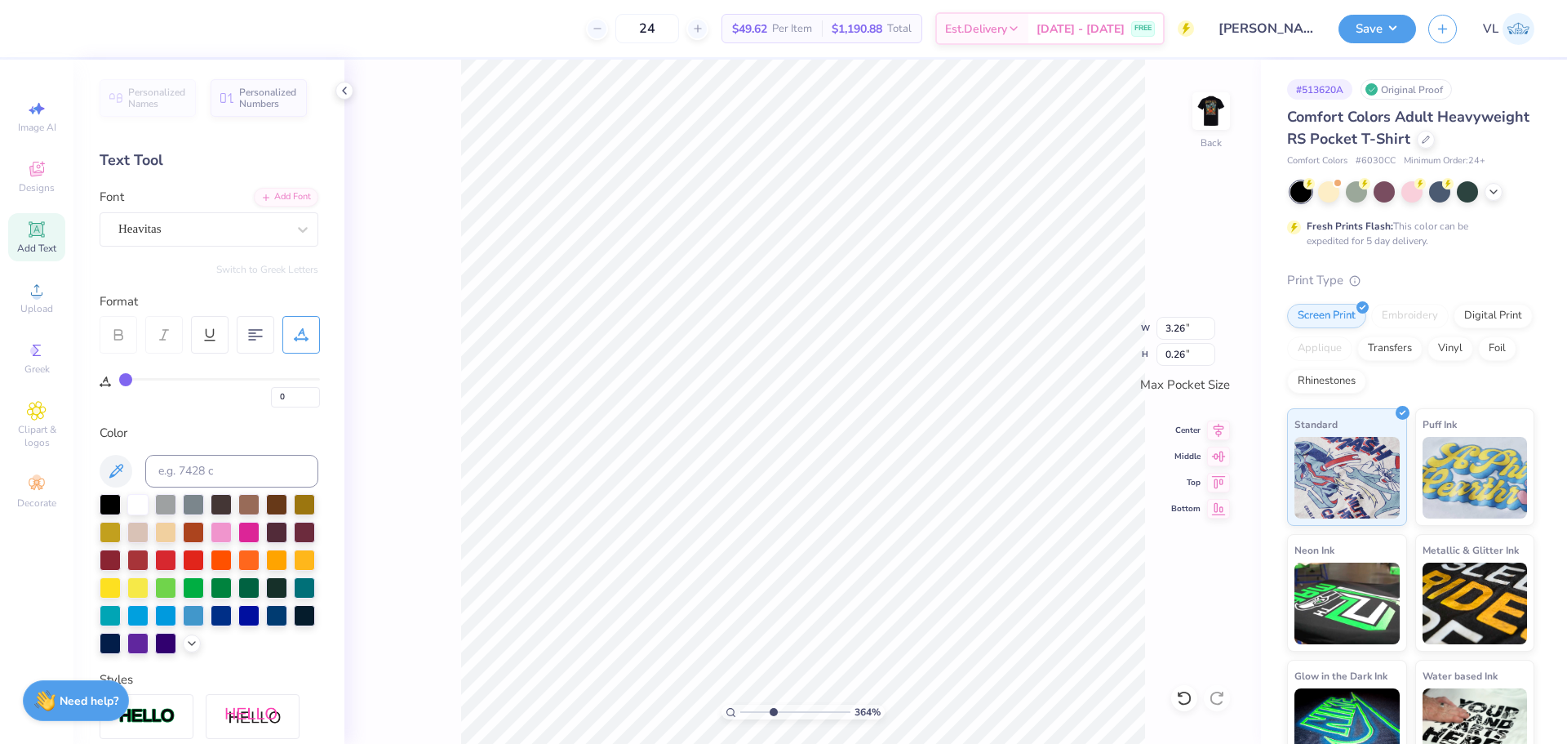
type input "3.26"
type input "0.26"
type input "2"
click at [173, 239] on div at bounding box center [202, 229] width 168 height 22
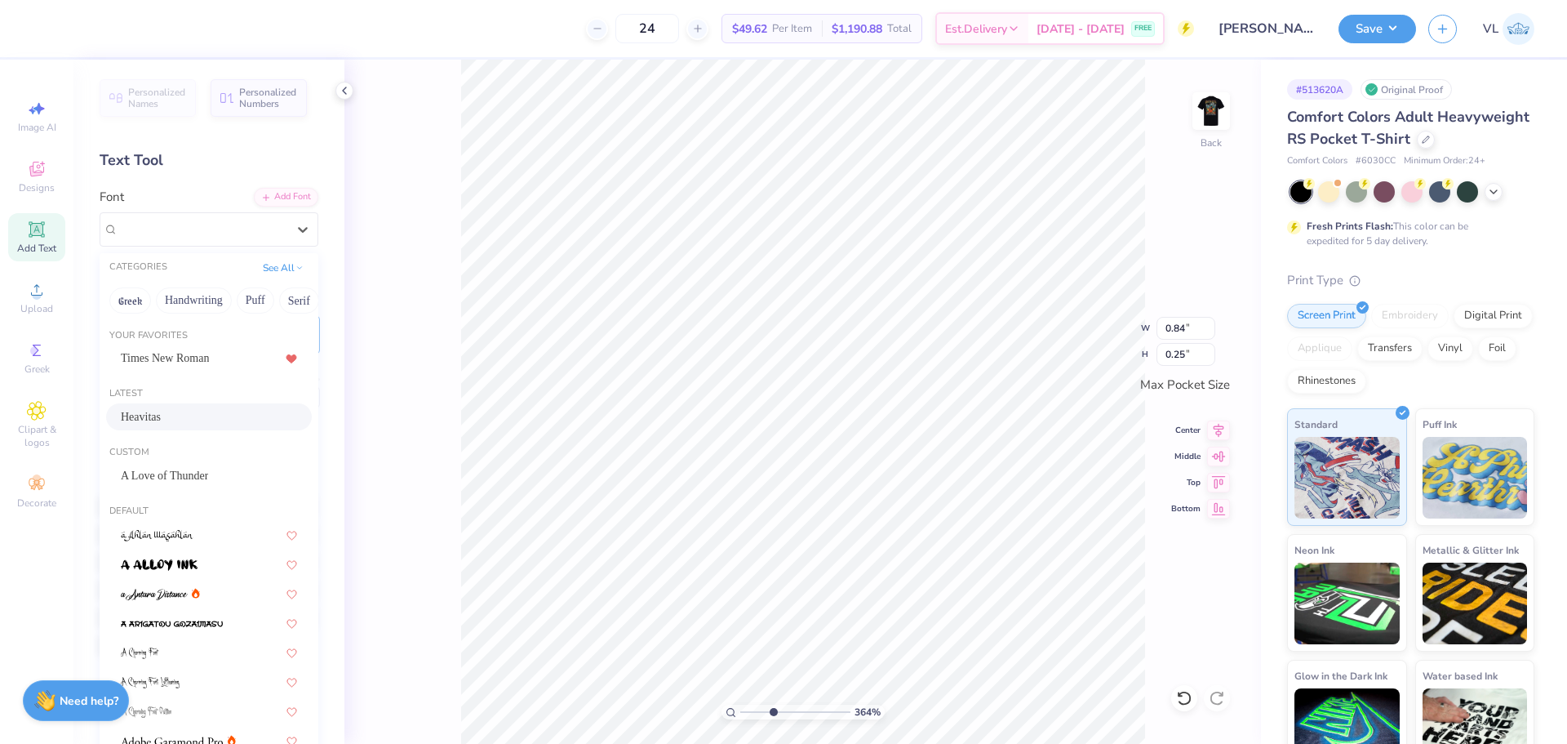
click at [161, 411] on span "Heavitas" at bounding box center [141, 416] width 40 height 17
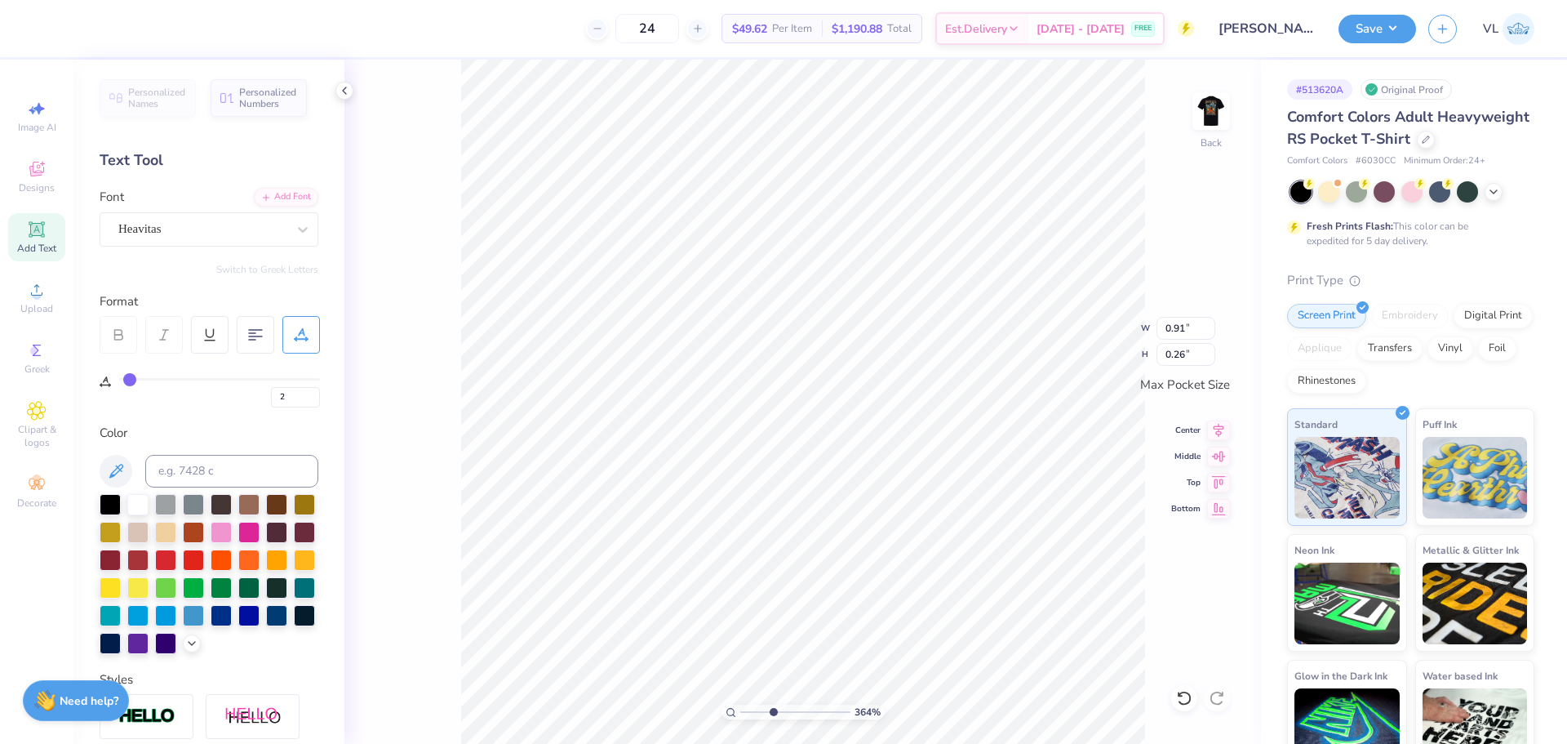
type input "0.91"
type input "0.26"
type input "3.43"
type input "2.26"
click at [1187, 321] on input "3.43" at bounding box center [1186, 328] width 59 height 23
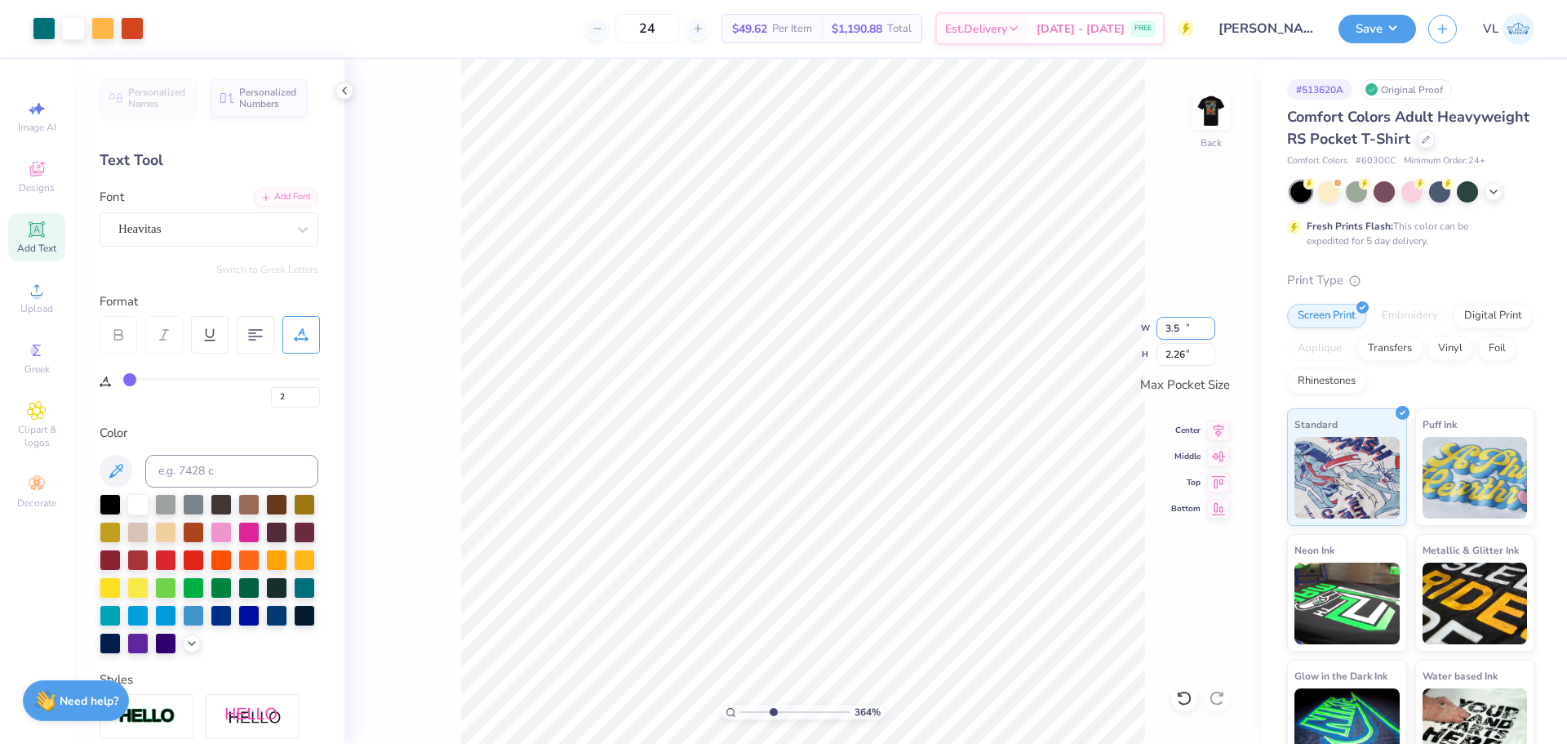
type input "3.50"
type input "2.30"
type input "3.26"
type input "0.26"
type input "0"
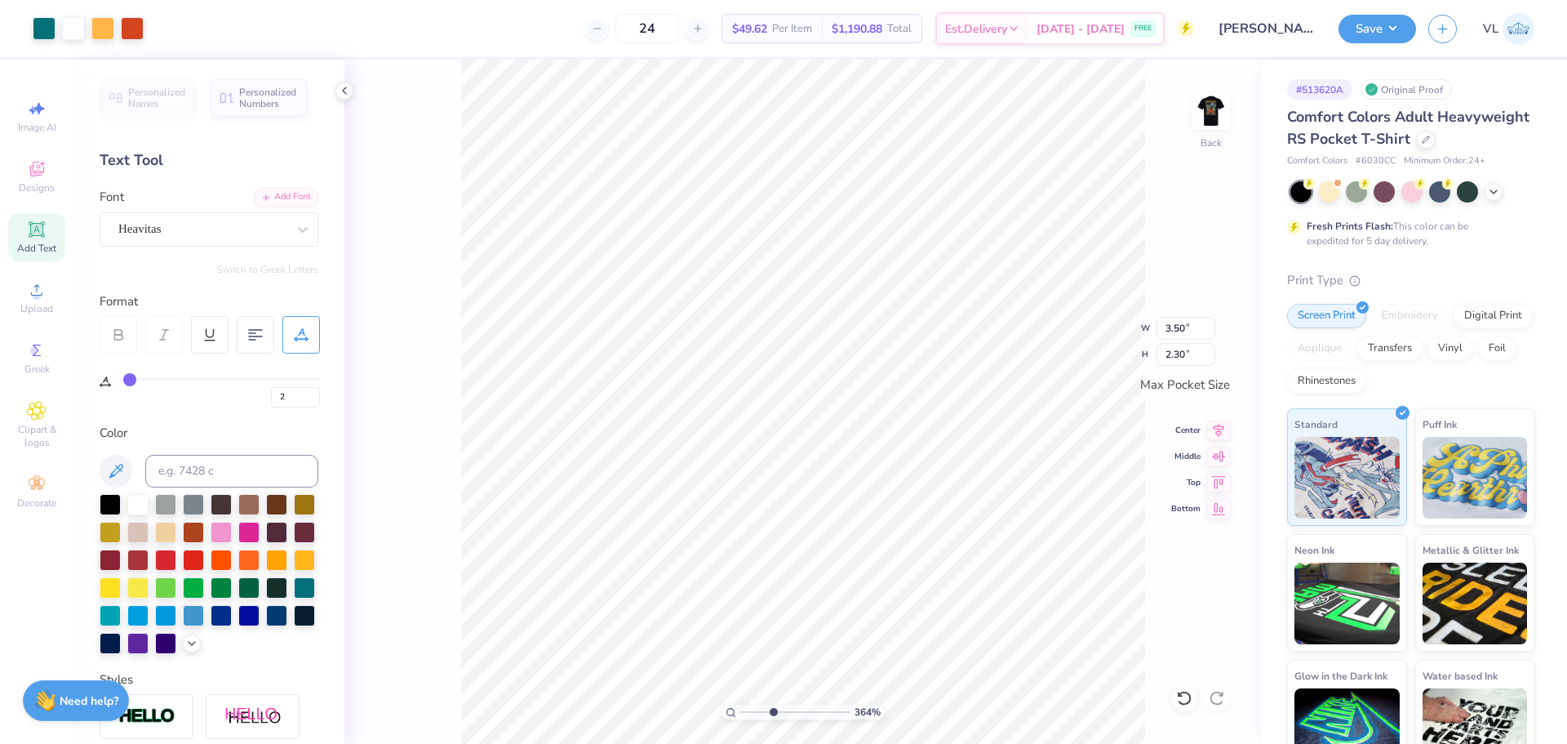
type input "0"
click at [1172, 329] on input "3.26" at bounding box center [1186, 328] width 59 height 23
type input "3.50"
type input "0.28"
type input "2"
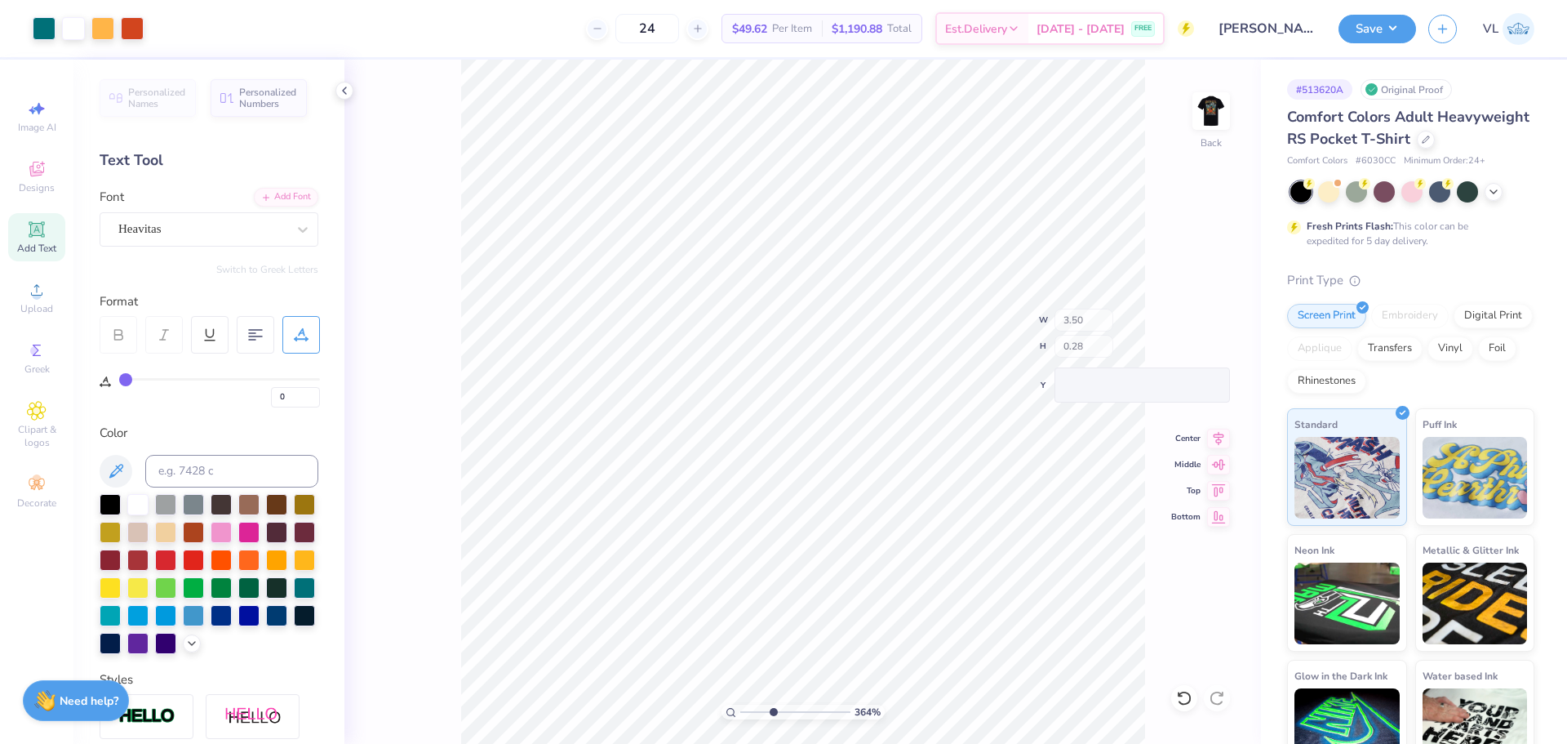
type input "2"
click at [1218, 426] on icon at bounding box center [1219, 428] width 11 height 14
type input "0"
type input "3.50"
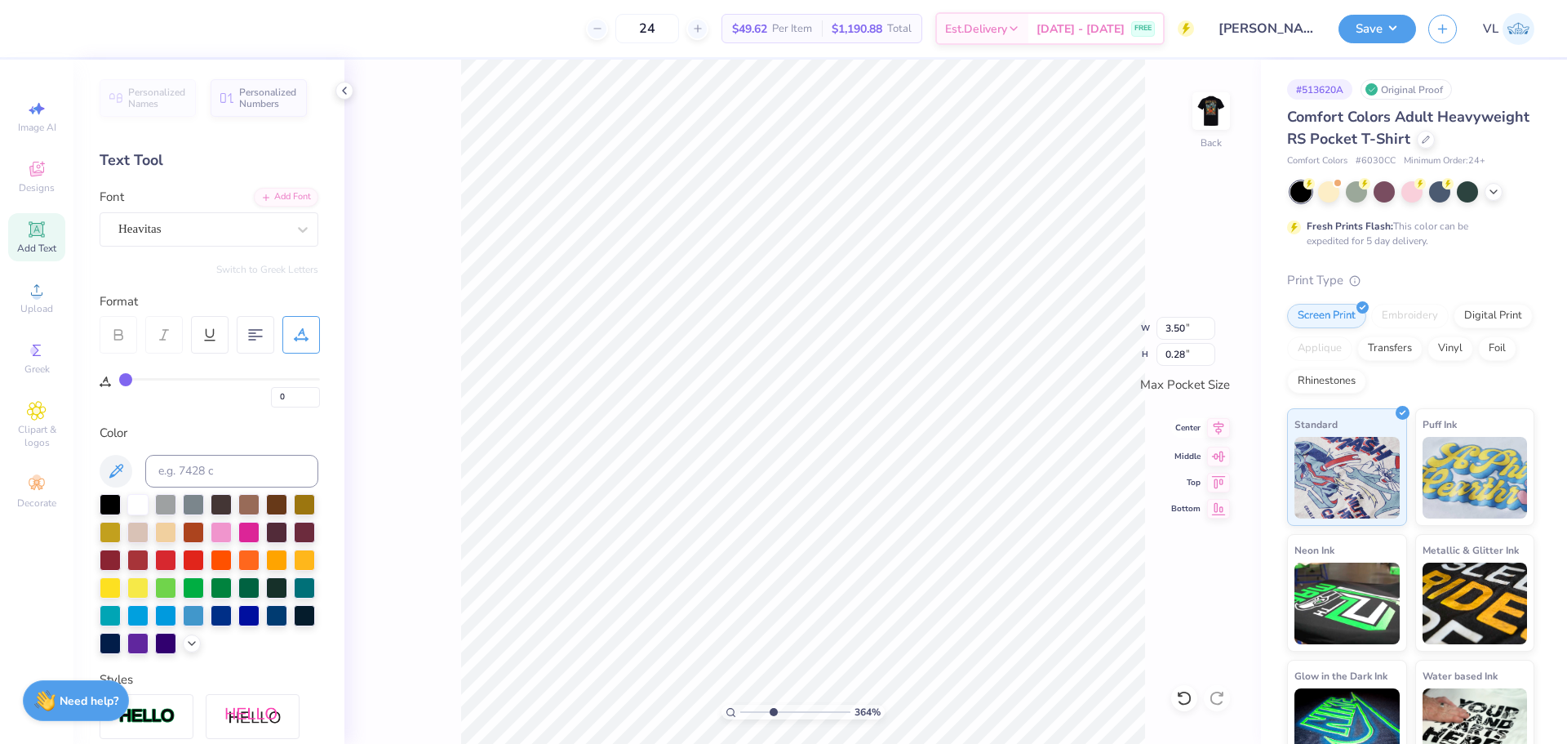
click at [1214, 427] on icon at bounding box center [1218, 428] width 23 height 20
type input "2.30"
click at [1216, 430] on icon at bounding box center [1219, 428] width 11 height 14
click at [737, 717] on div "364 %" at bounding box center [803, 402] width 684 height 684
drag, startPoint x: 770, startPoint y: 711, endPoint x: 721, endPoint y: 706, distance: 49.2
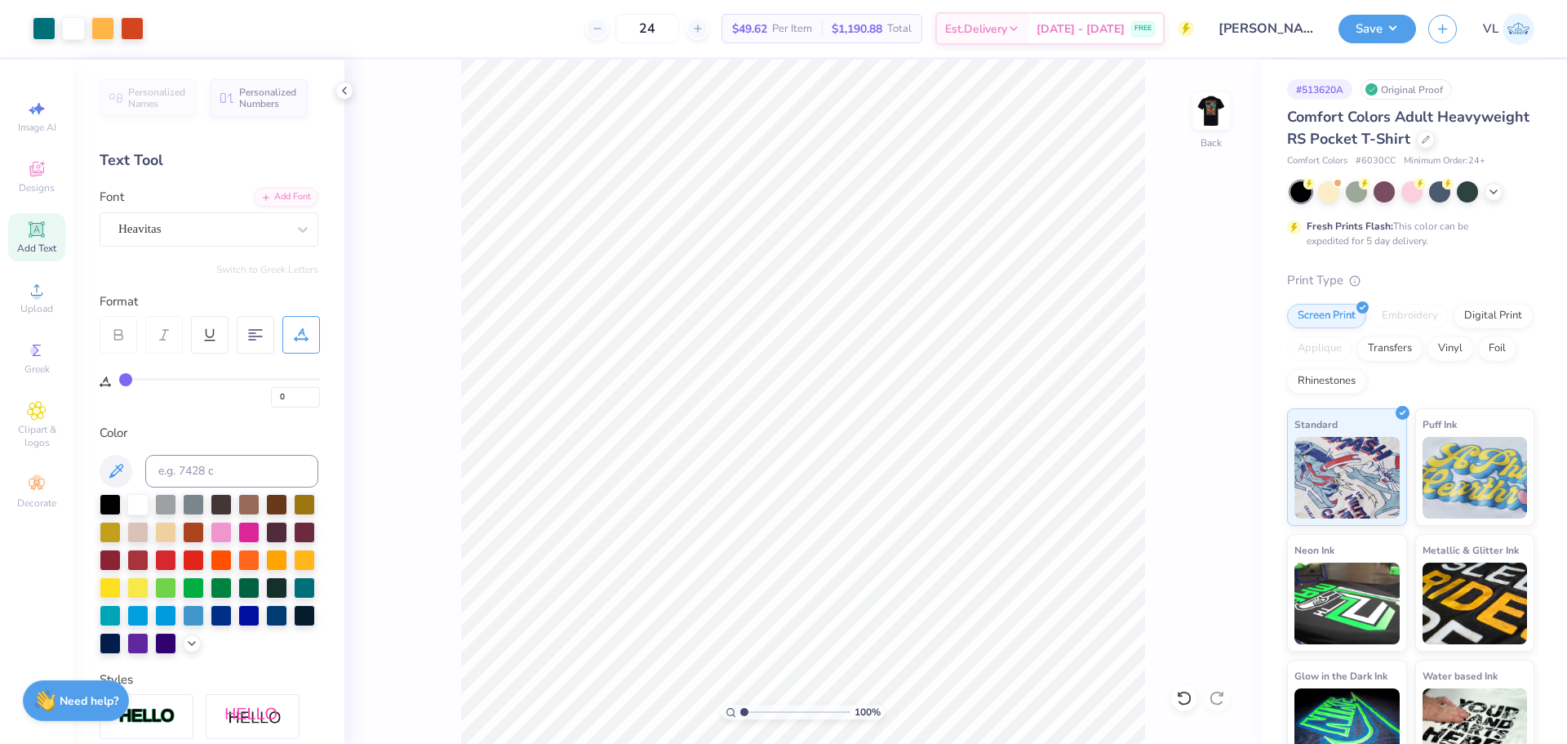
type input "1"
click at [740, 706] on input "range" at bounding box center [795, 711] width 110 height 15
click at [1221, 112] on img at bounding box center [1211, 110] width 65 height 65
click at [1404, 22] on button "Save" at bounding box center [1378, 26] width 78 height 29
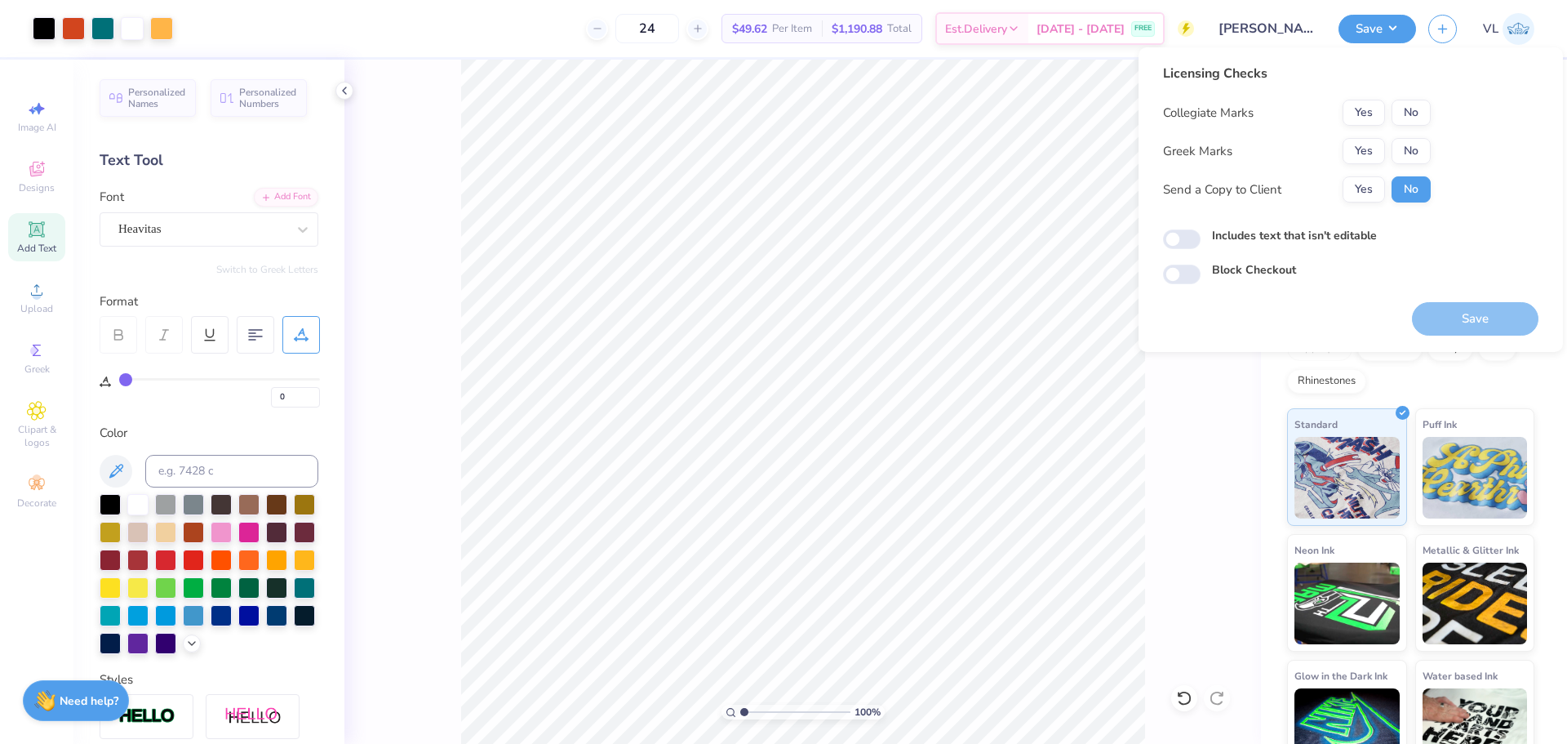
click at [1385, 153] on div "Yes No" at bounding box center [1387, 151] width 88 height 26
click at [1370, 148] on button "Yes" at bounding box center [1364, 151] width 42 height 26
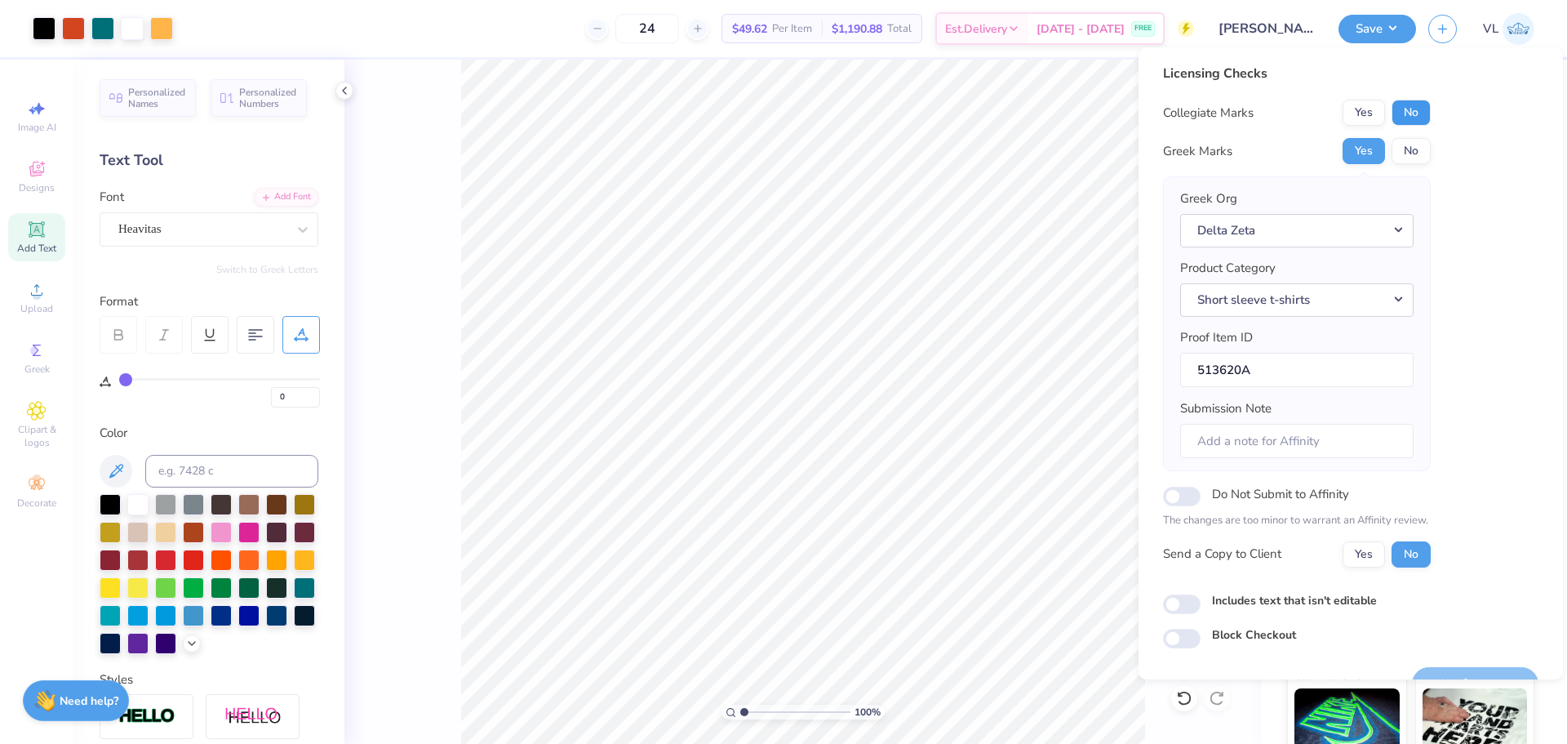
click at [1425, 114] on button "No" at bounding box center [1411, 113] width 39 height 26
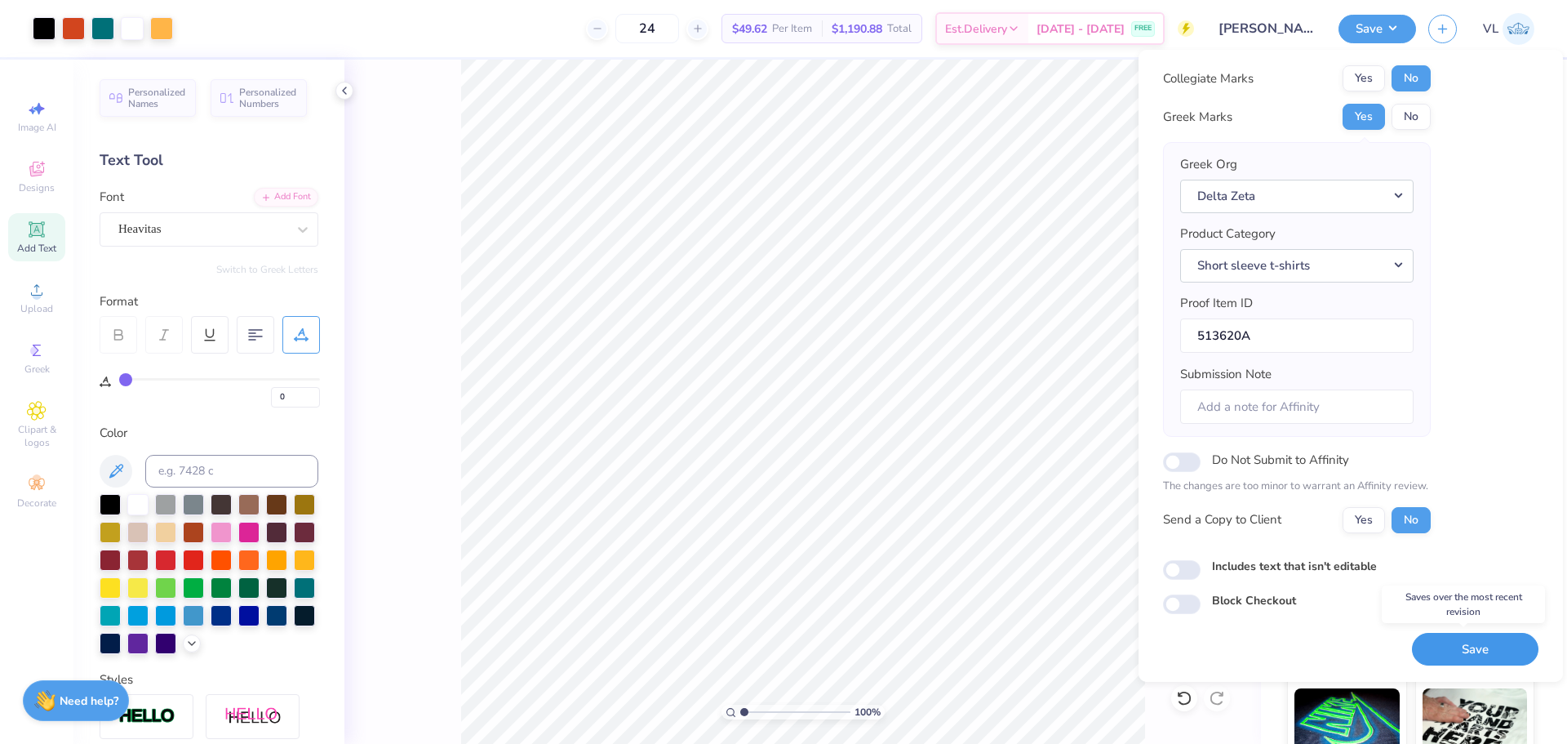
click at [1486, 644] on button "Save" at bounding box center [1475, 649] width 127 height 33
